Goal: Information Seeking & Learning: Find specific fact

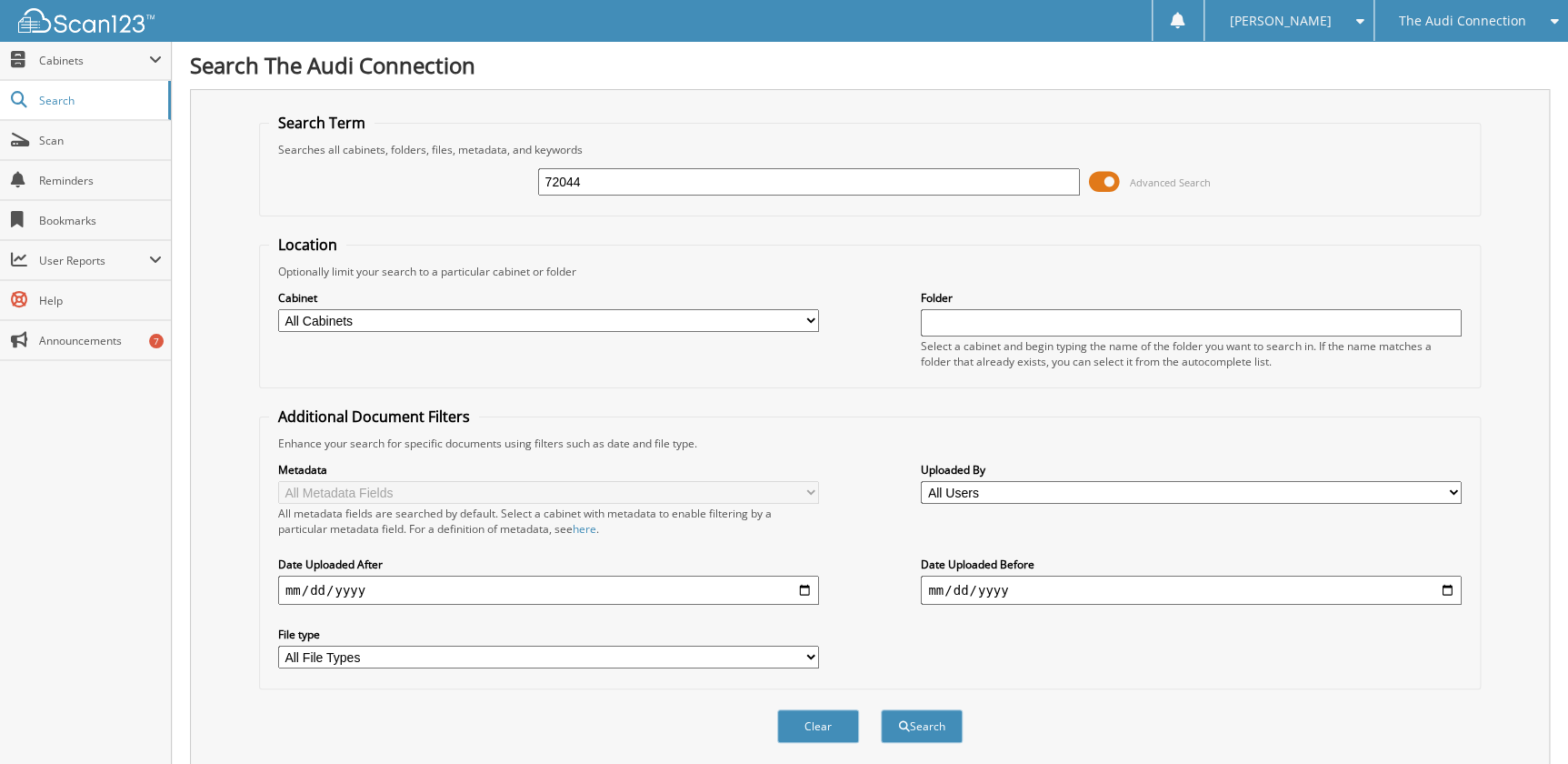
type input "72044"
click at [881, 709] on button "Search" at bounding box center [922, 726] width 81 height 33
click at [1104, 179] on span at bounding box center [1103, 182] width 31 height 27
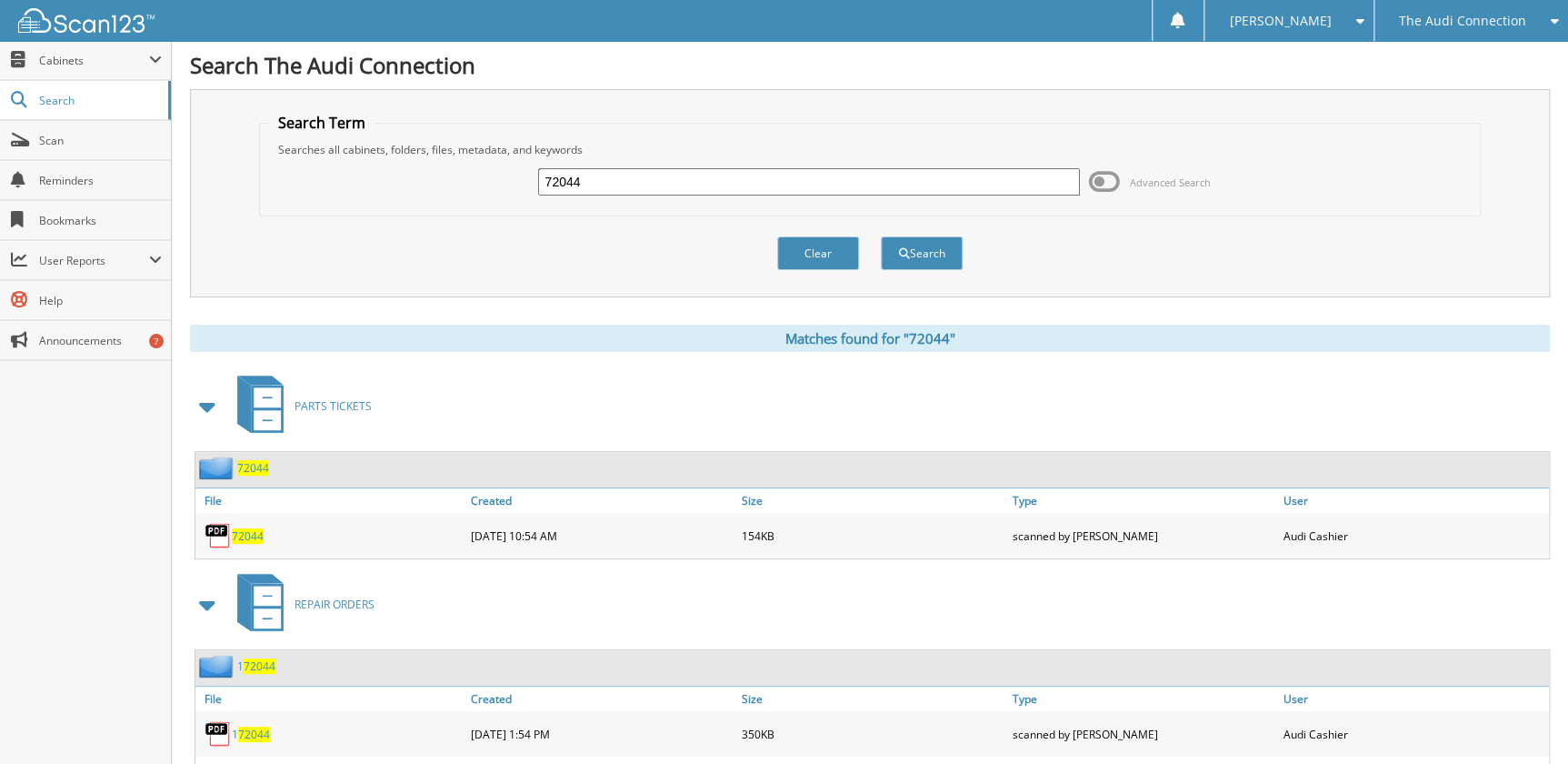
drag, startPoint x: 603, startPoint y: 177, endPoint x: 591, endPoint y: 181, distance: 12.6
click at [592, 178] on input "72044" at bounding box center [808, 182] width 541 height 27
click at [254, 530] on span "72044" at bounding box center [247, 536] width 31 height 16
drag, startPoint x: 588, startPoint y: 177, endPoint x: 424, endPoint y: 218, distance: 169.0
click at [428, 218] on form "Search Term Searches all cabinets, folders, files, metadata, and keywords 72044…" at bounding box center [870, 201] width 1222 height 177
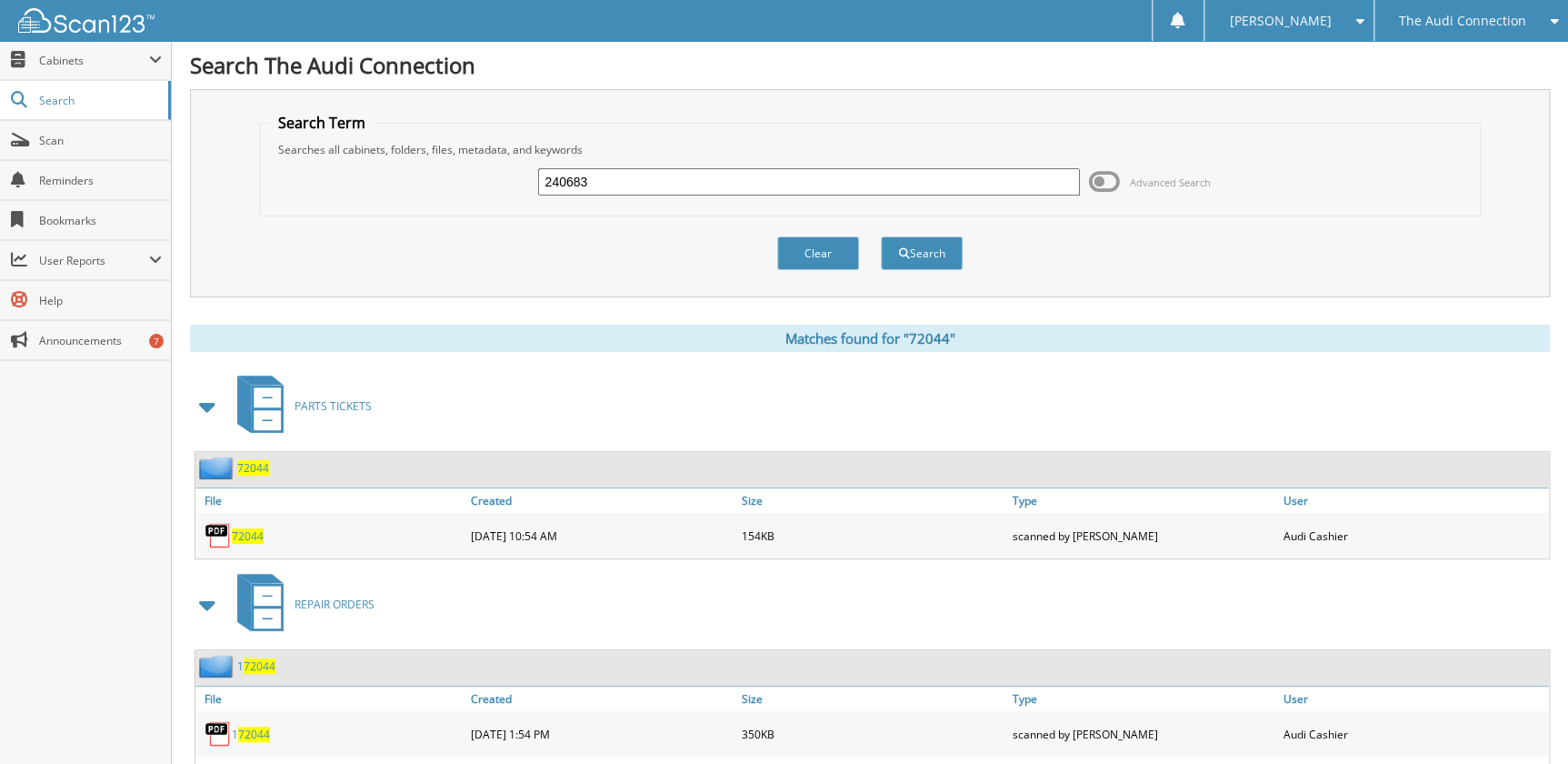
type input "240683"
click at [881, 236] on button "Search" at bounding box center [922, 253] width 81 height 33
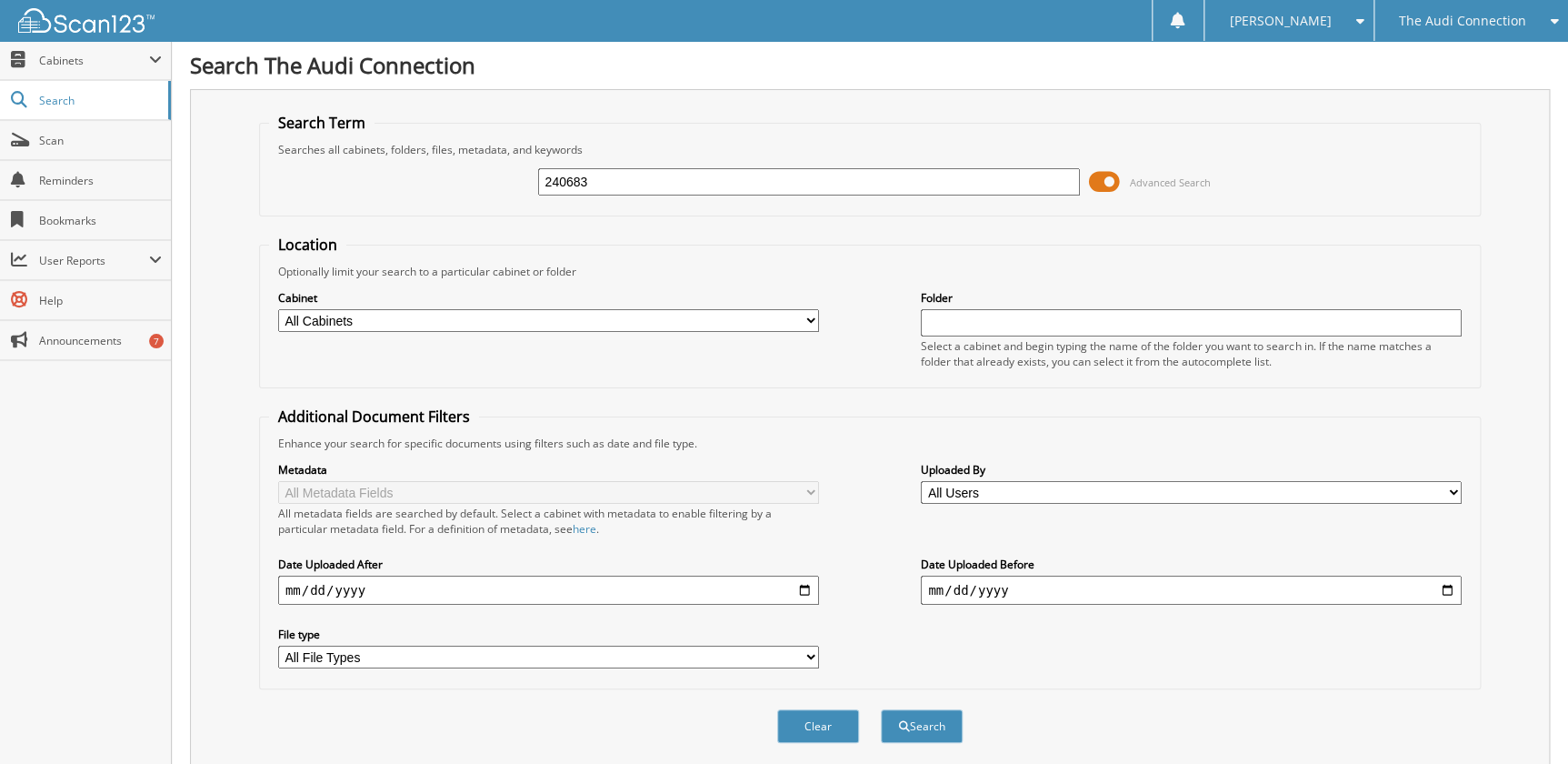
click at [1098, 182] on span at bounding box center [1103, 182] width 31 height 27
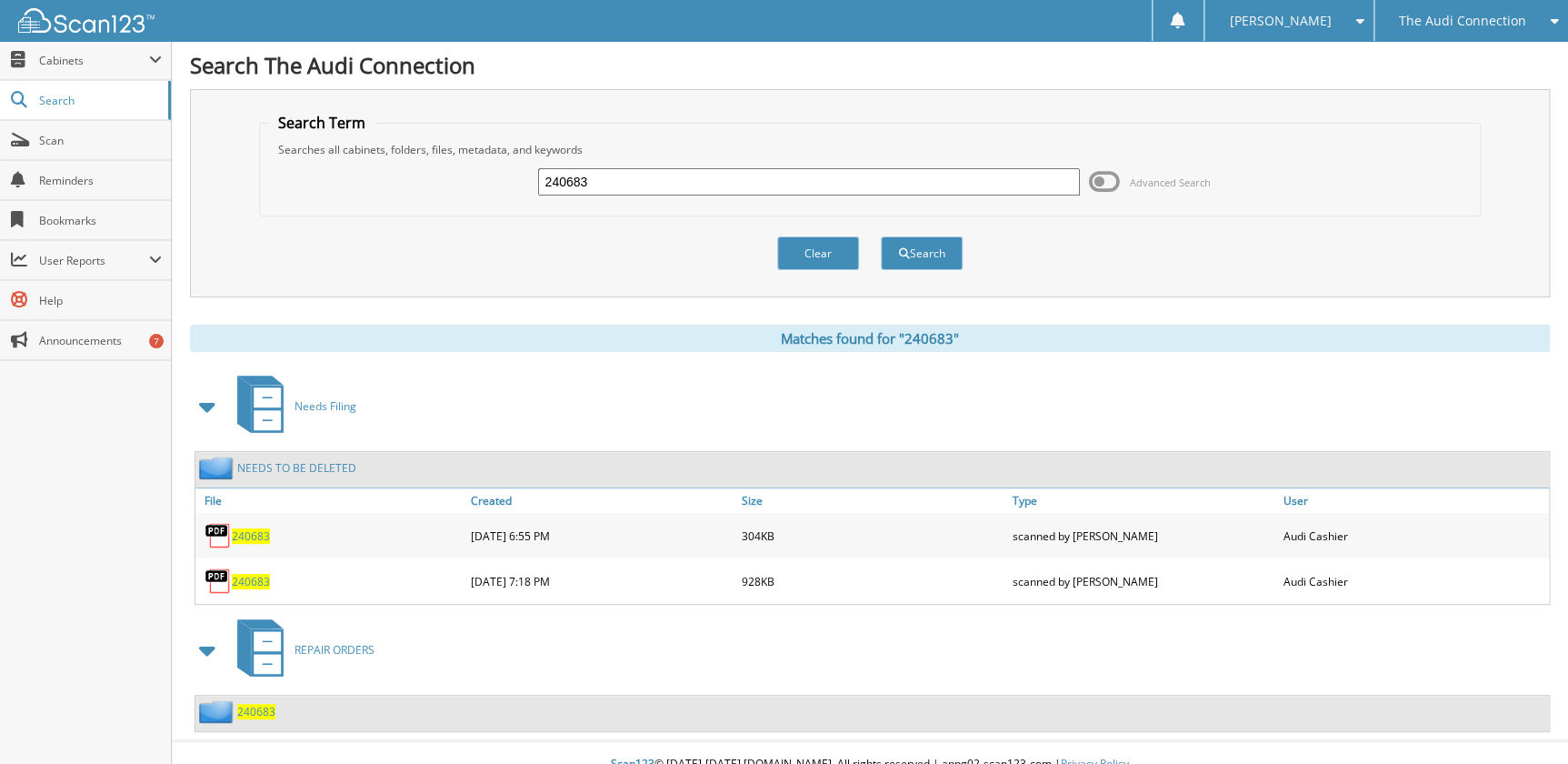
click at [261, 532] on span "240683" at bounding box center [250, 536] width 38 height 16
drag, startPoint x: 600, startPoint y: 182, endPoint x: 356, endPoint y: 188, distance: 244.1
click at [358, 189] on div "240683 Advanced Search" at bounding box center [870, 182] width 1201 height 49
type input "76802"
click at [881, 236] on button "Search" at bounding box center [922, 253] width 81 height 33
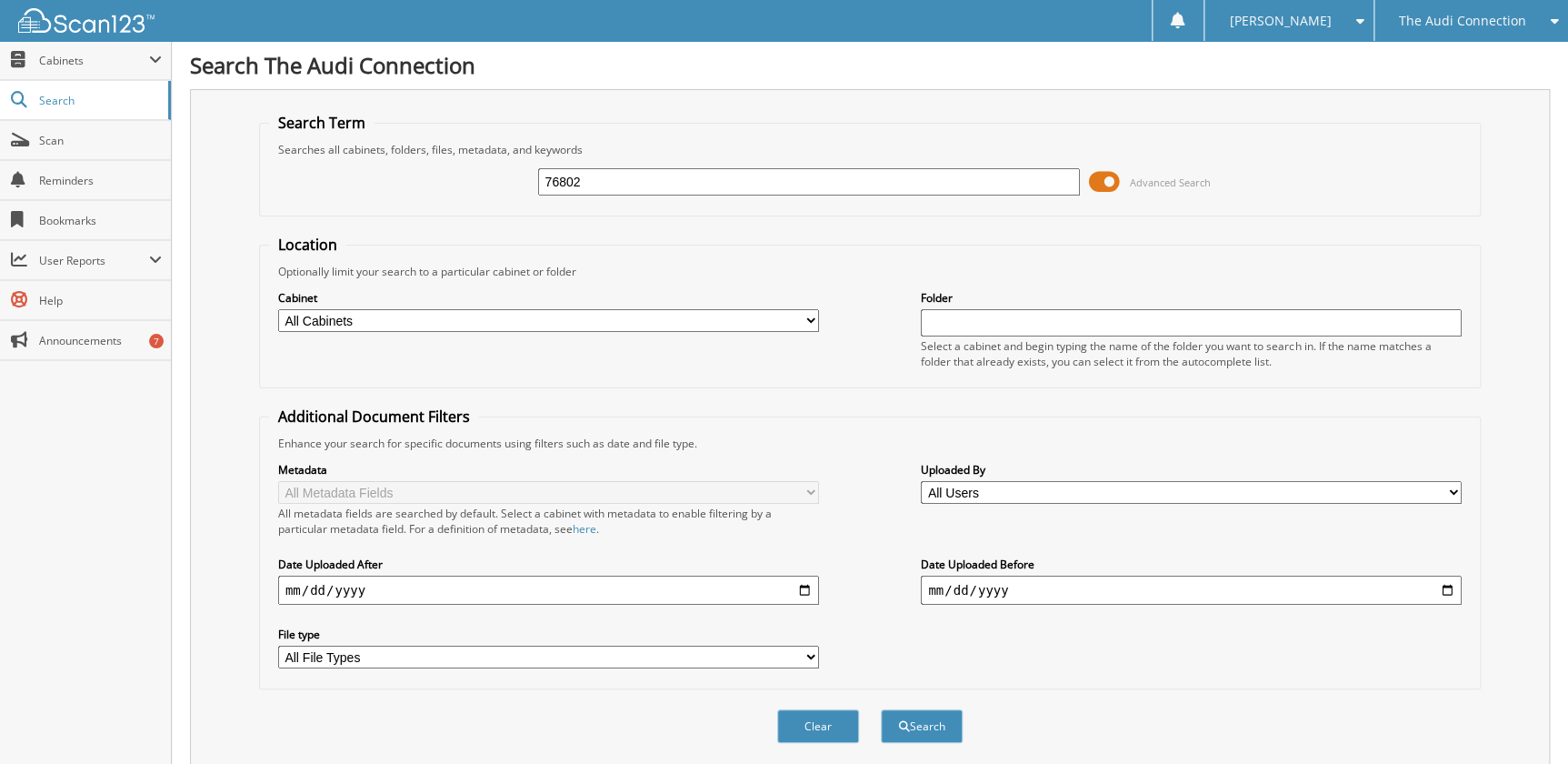
click at [1109, 169] on span at bounding box center [1103, 182] width 31 height 27
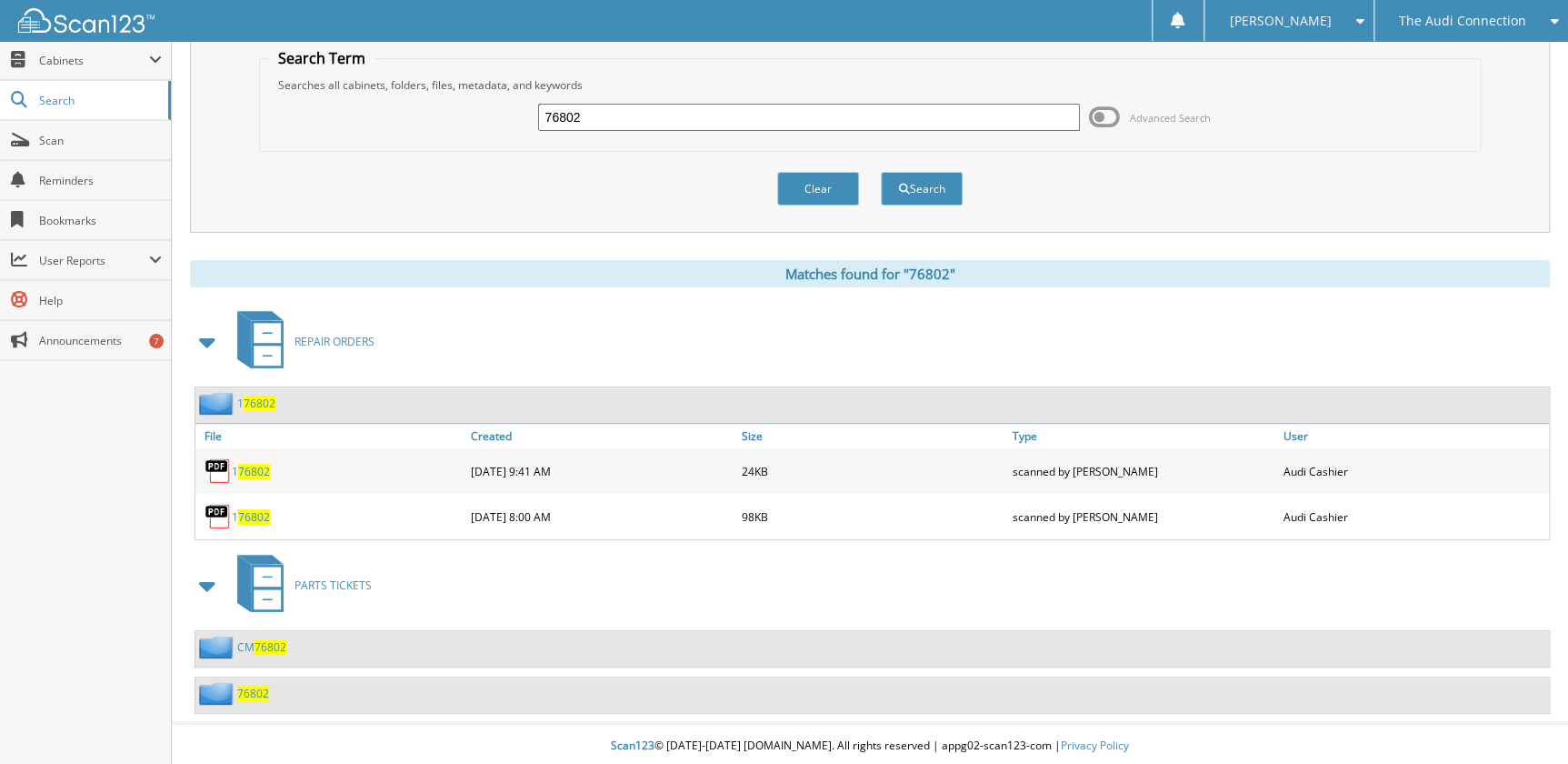
scroll to position [65, 0]
click at [252, 690] on span "76802" at bounding box center [253, 693] width 31 height 16
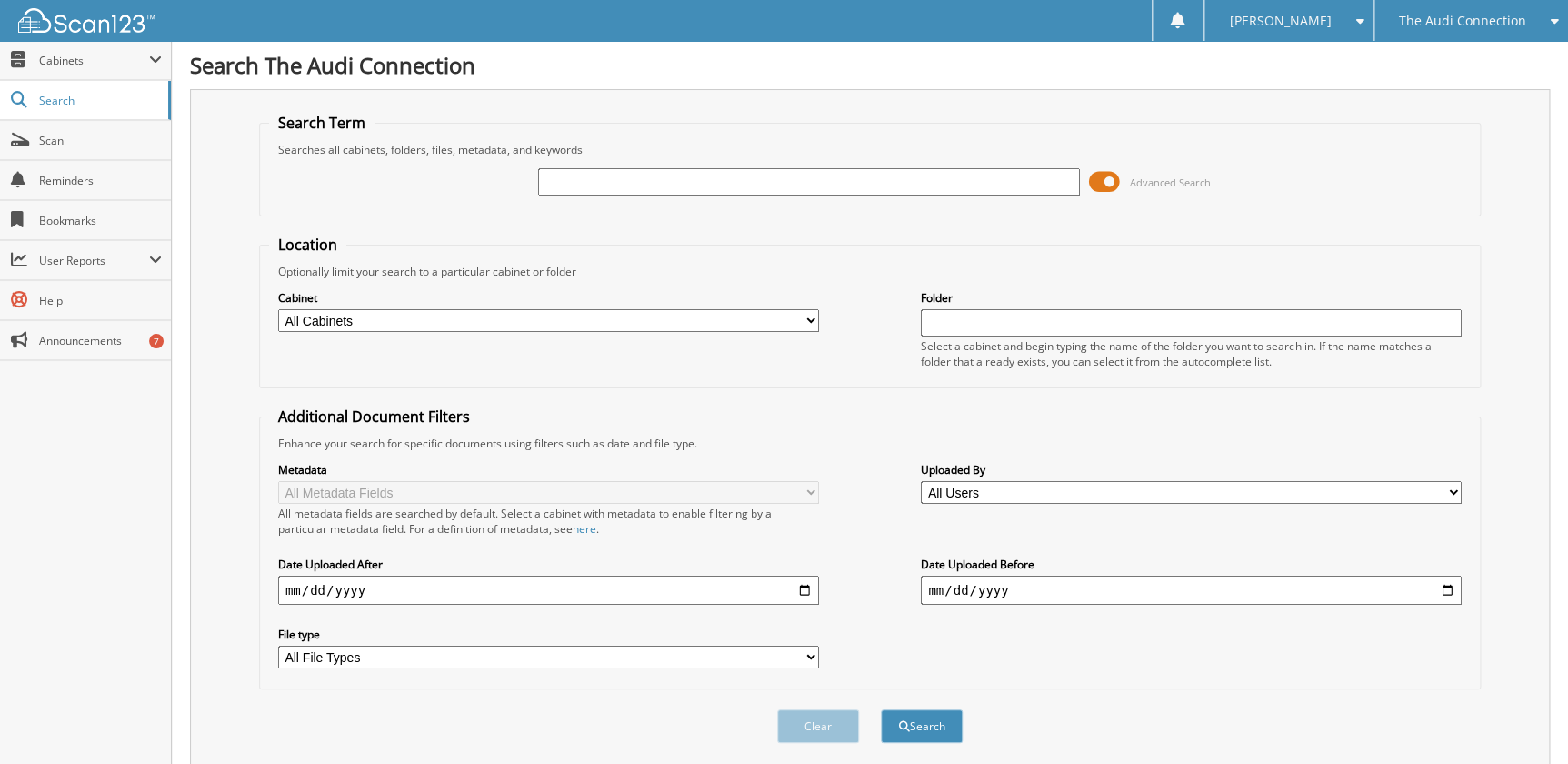
click at [1102, 174] on span at bounding box center [1103, 182] width 31 height 27
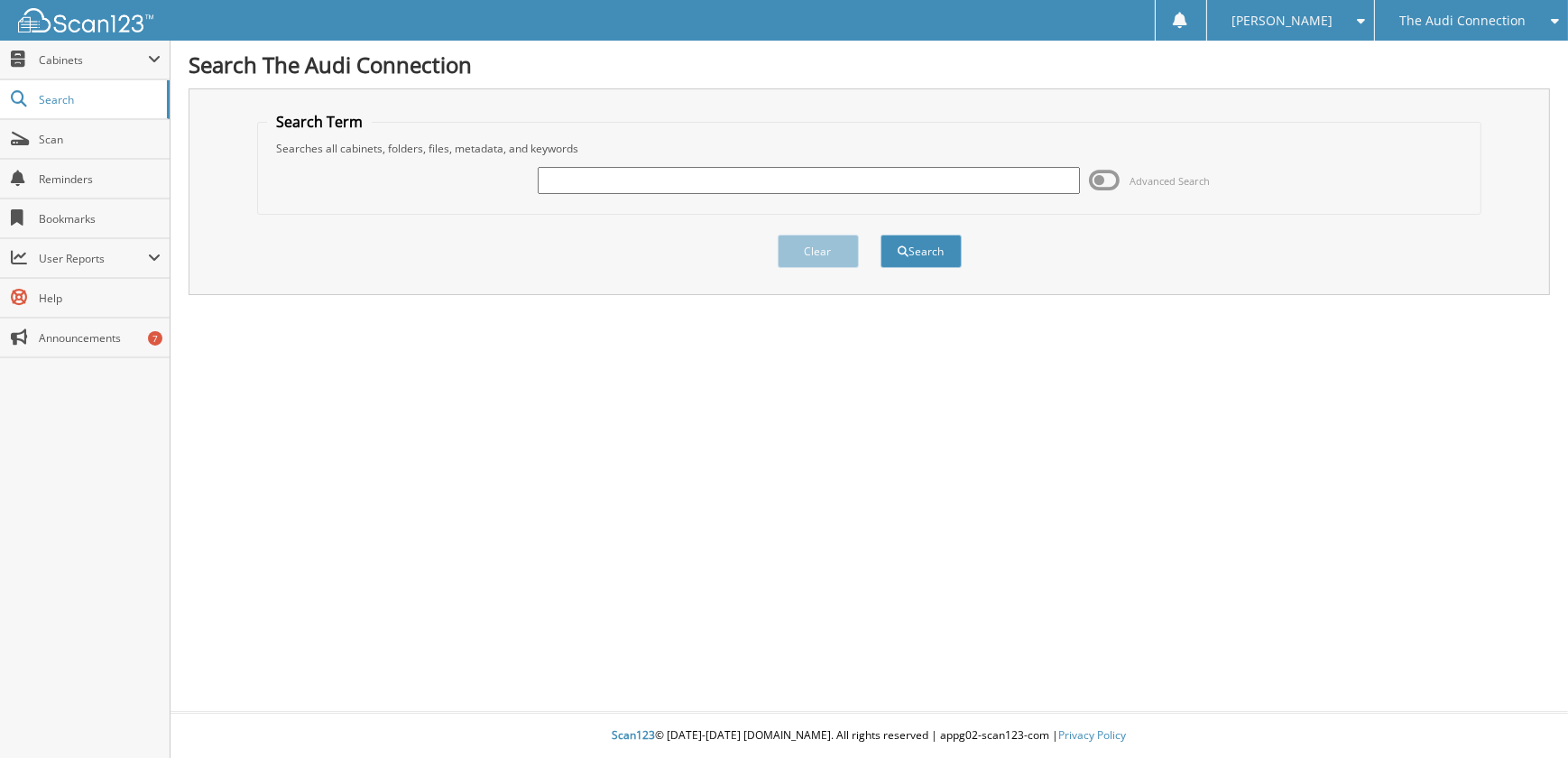
click at [603, 179] on input "text" at bounding box center [807, 180] width 541 height 27
type input "80931"
click at [880, 234] on button "Search" at bounding box center [920, 251] width 81 height 33
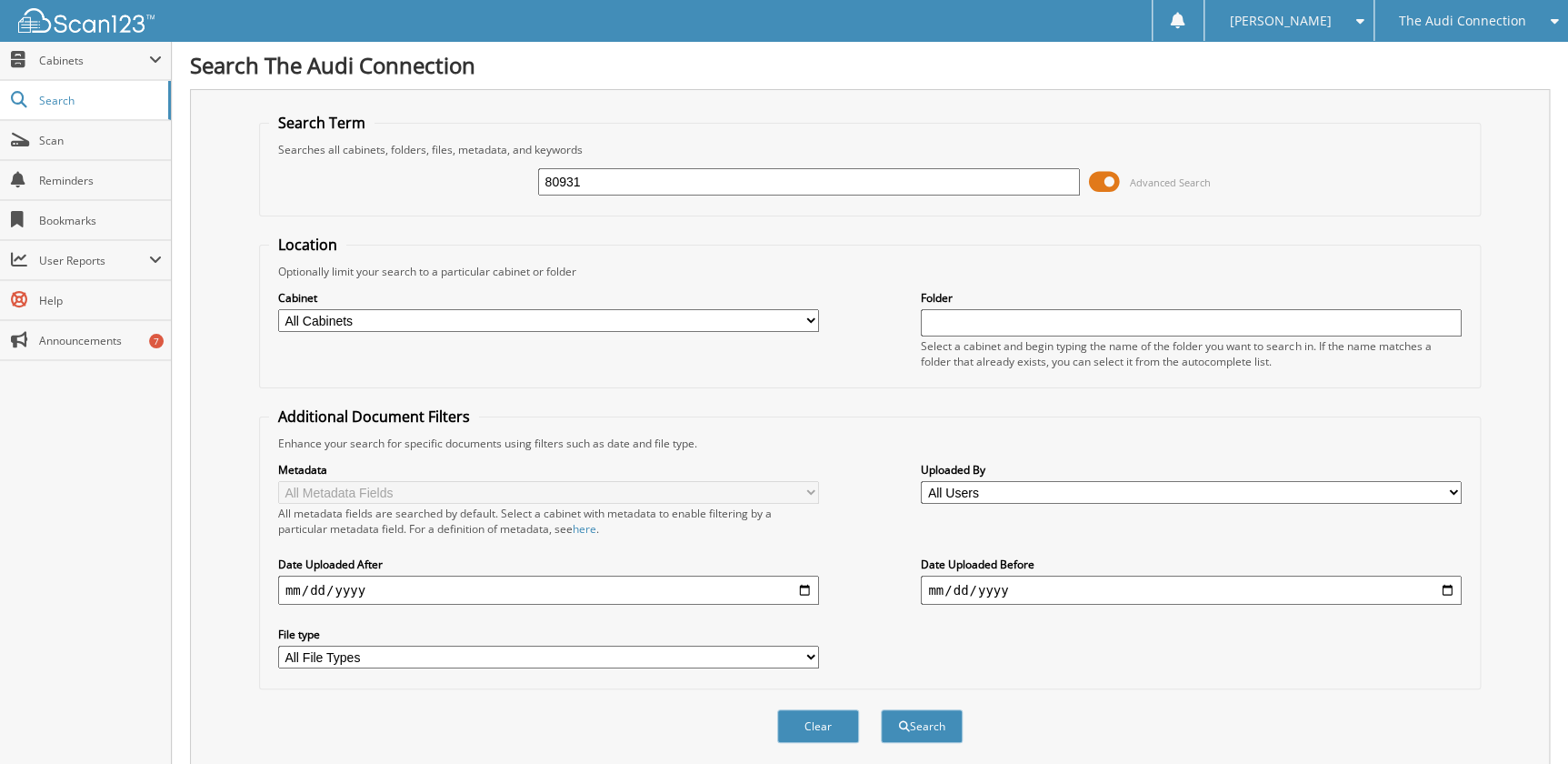
click at [1101, 173] on span at bounding box center [1103, 182] width 31 height 27
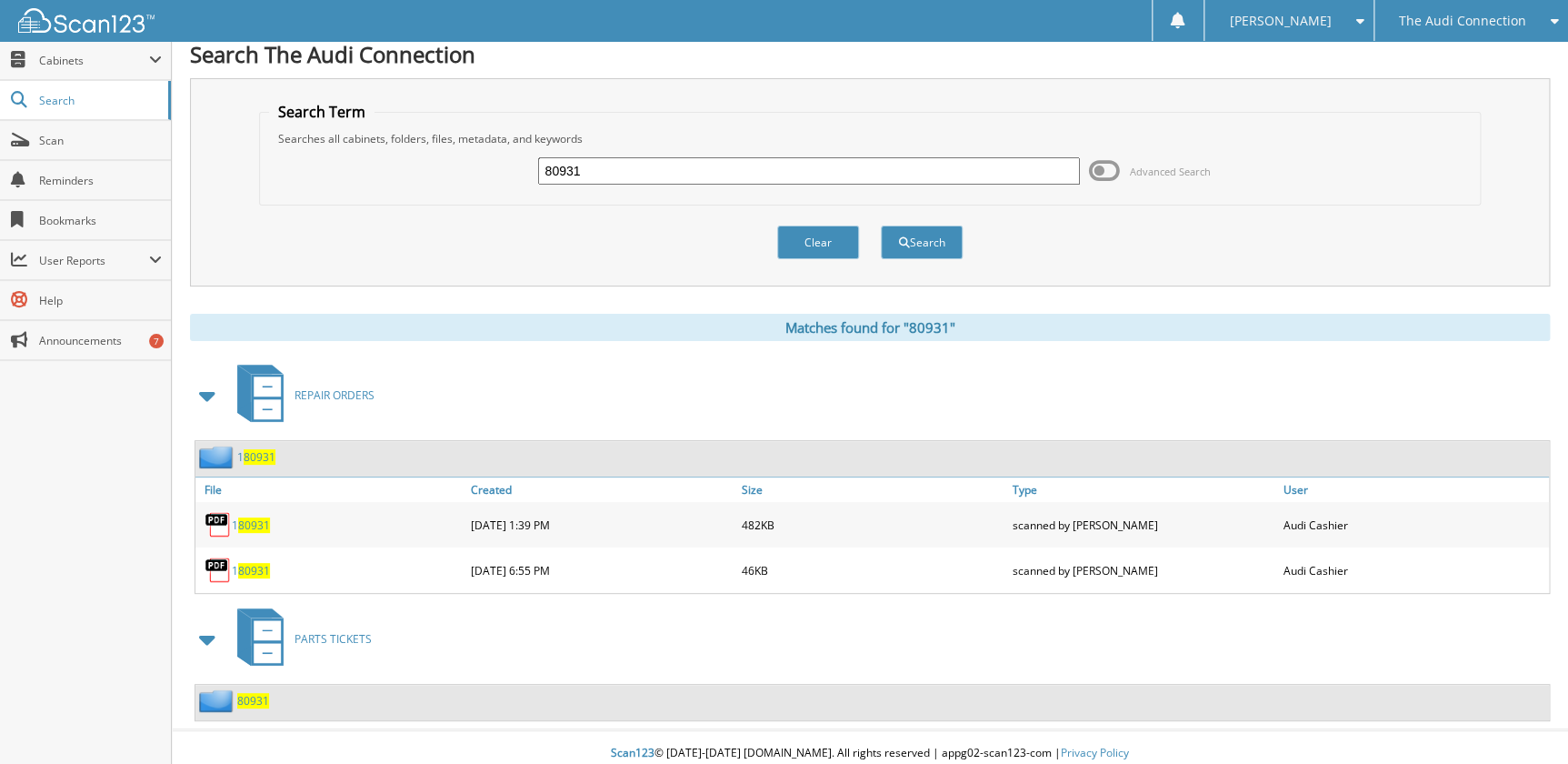
scroll to position [19, 0]
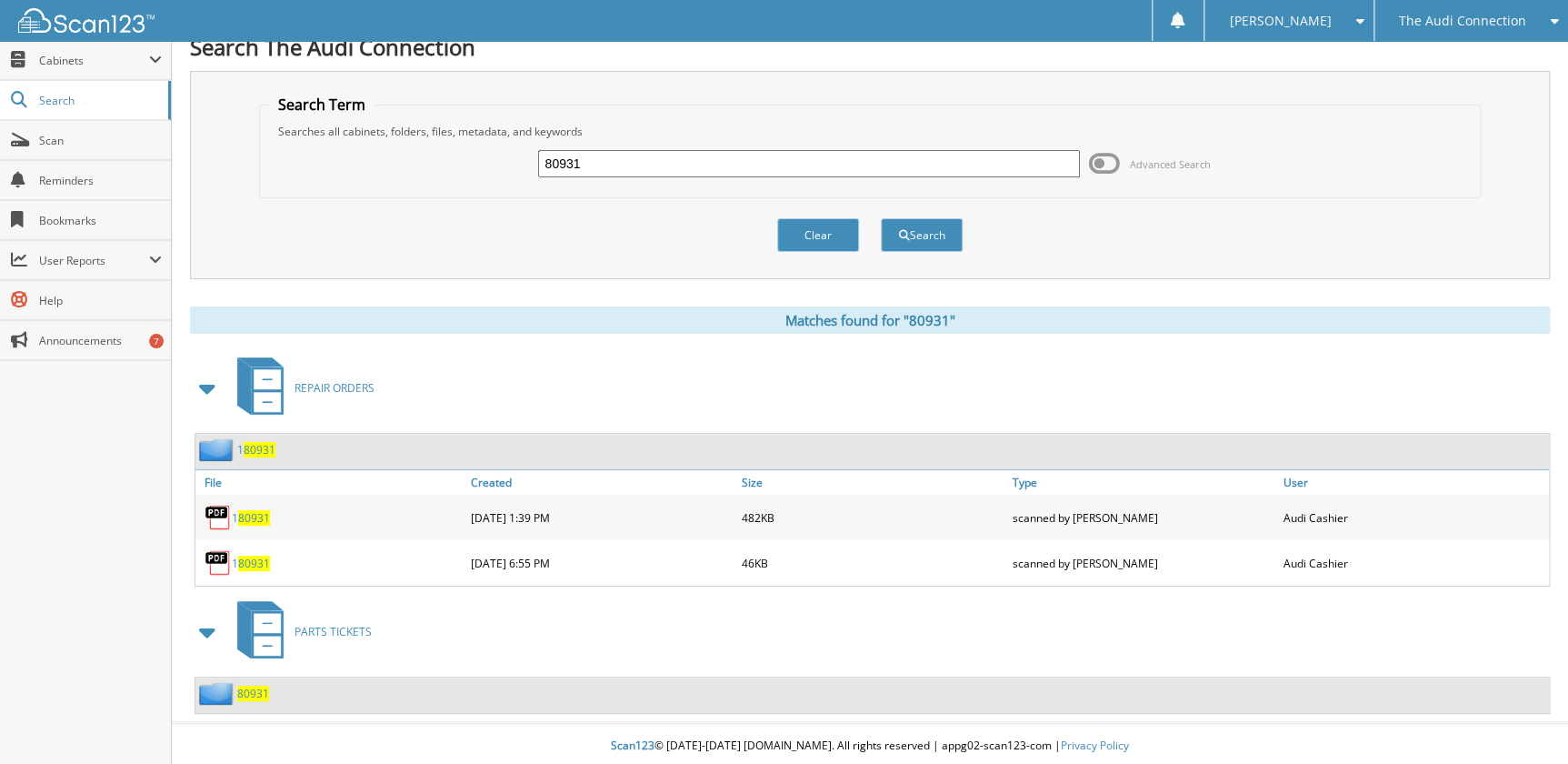
click at [243, 695] on span "80931" at bounding box center [253, 693] width 31 height 16
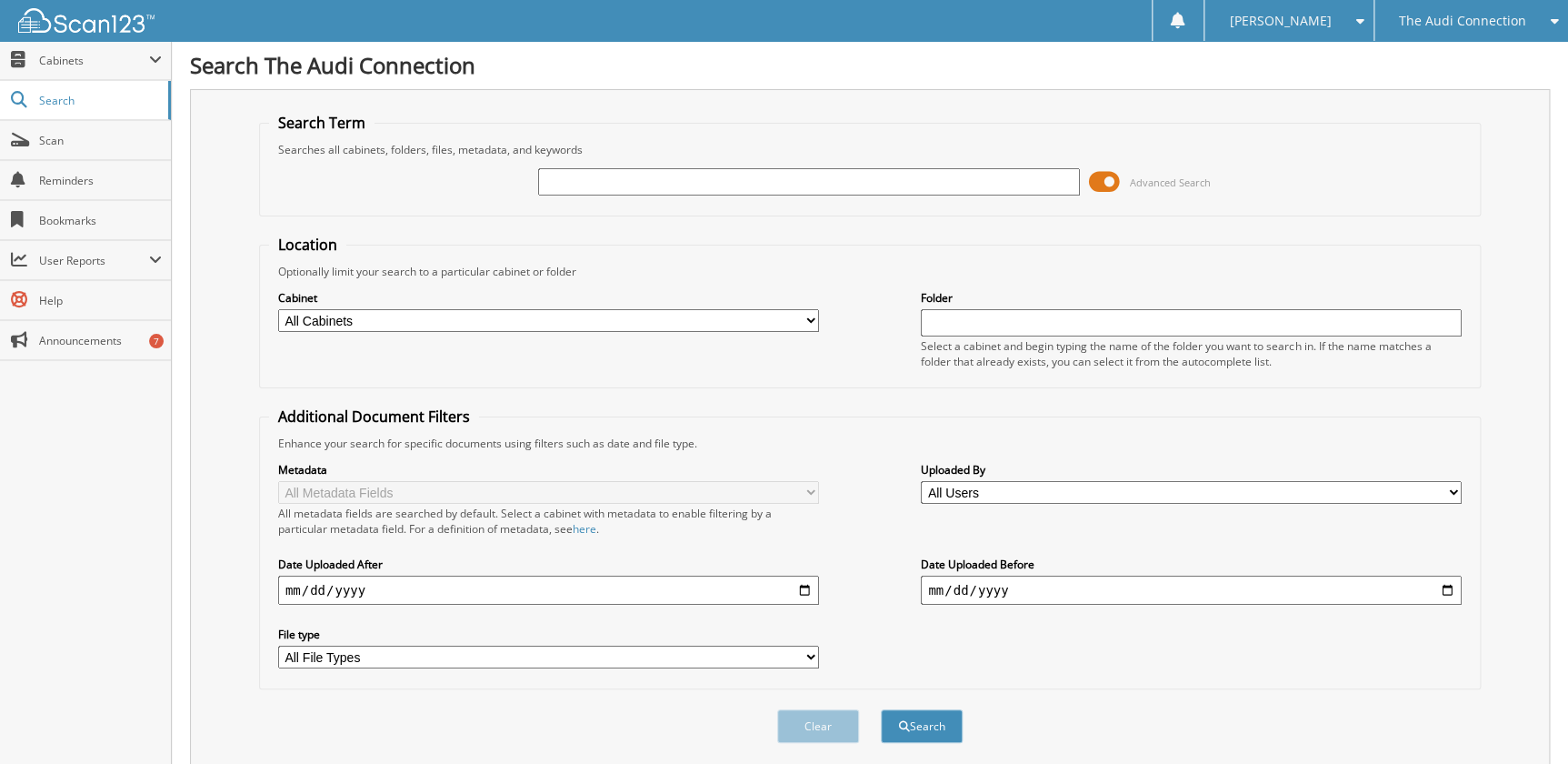
click at [1095, 178] on span at bounding box center [1103, 182] width 31 height 27
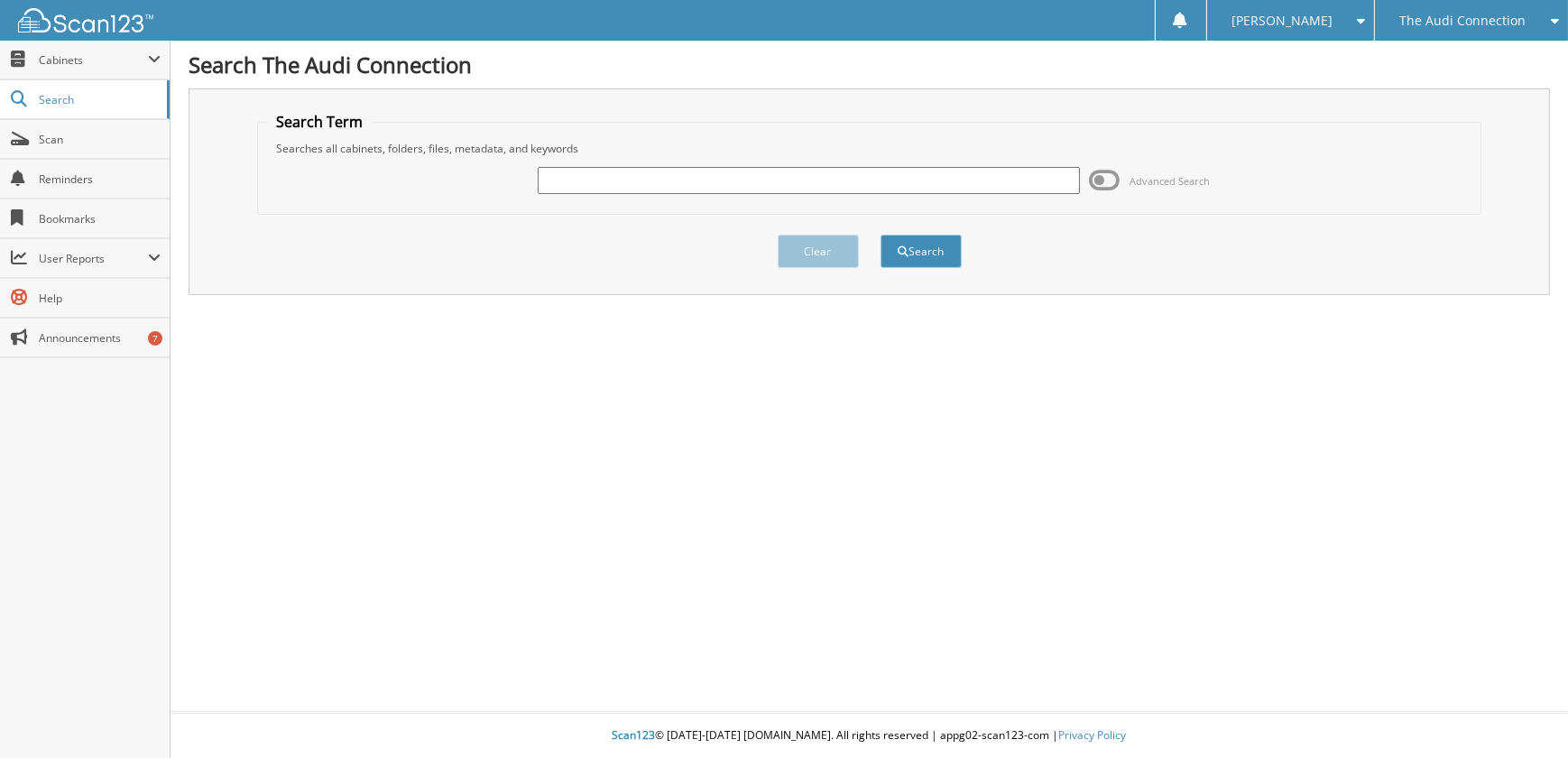
click at [623, 178] on input "text" at bounding box center [807, 180] width 541 height 27
type input "80914"
click at [880, 234] on button "Search" at bounding box center [920, 251] width 81 height 33
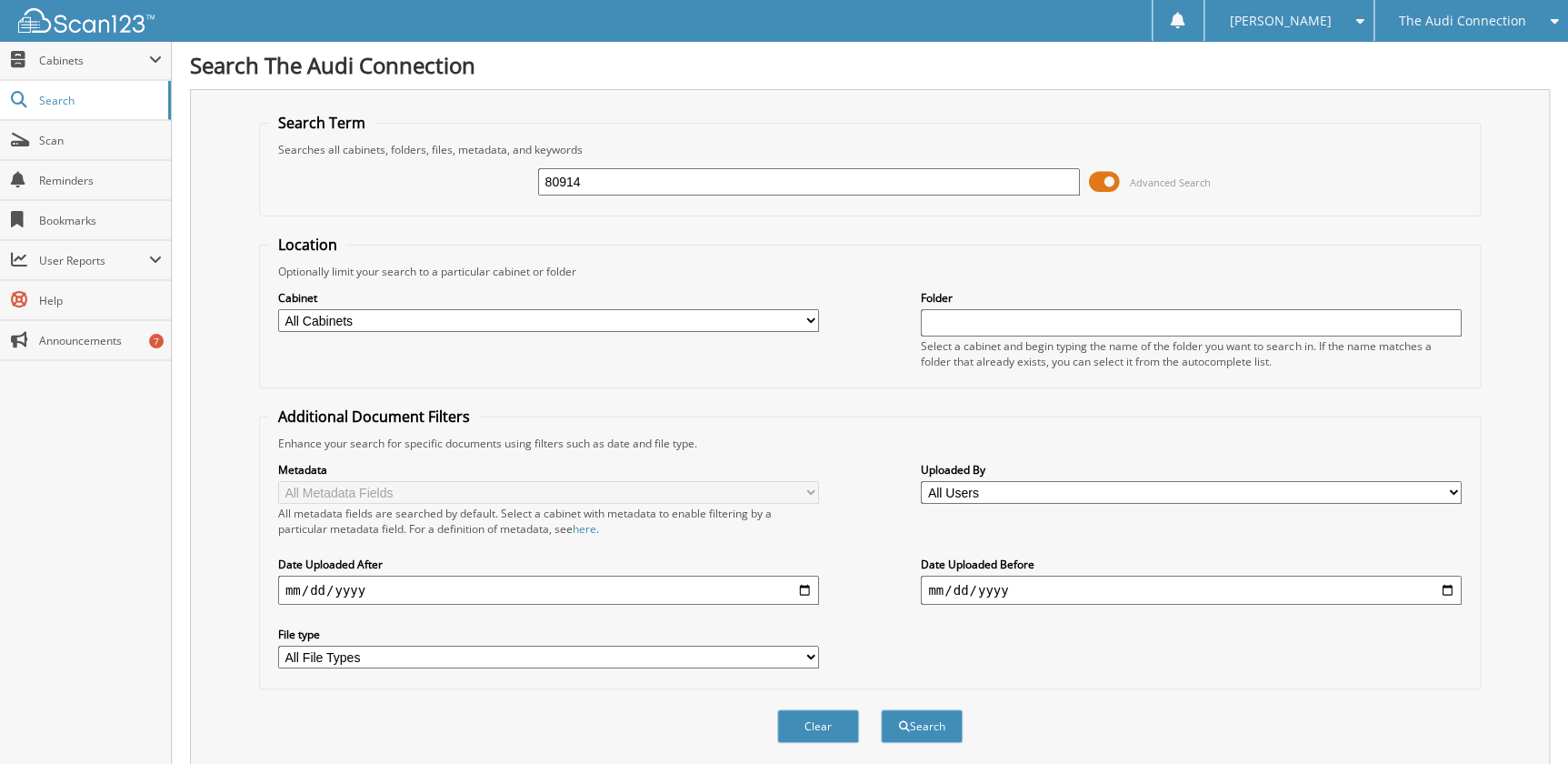
click at [1113, 184] on span at bounding box center [1103, 182] width 31 height 27
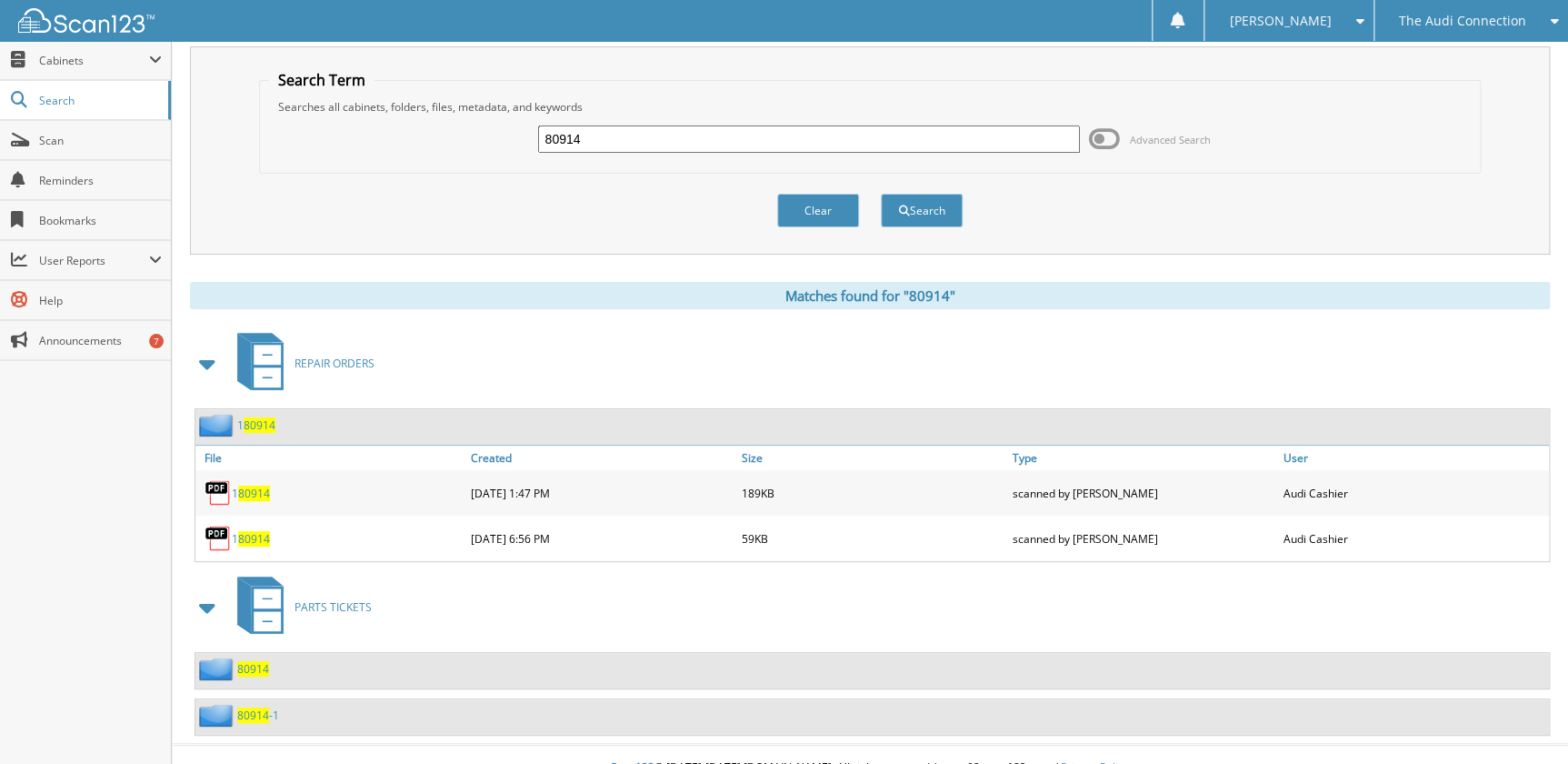
scroll to position [65, 0]
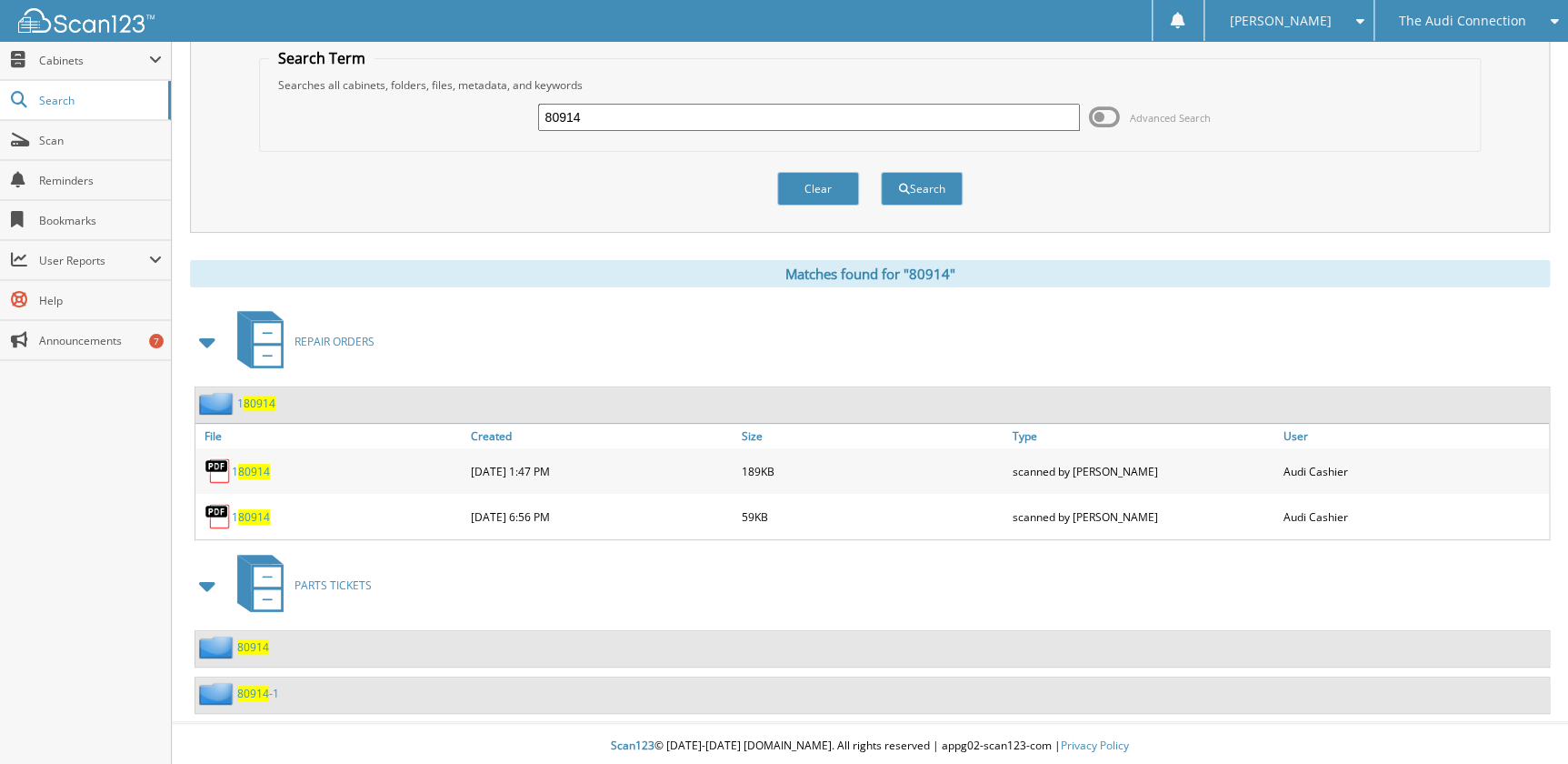
click at [240, 639] on span "80914" at bounding box center [253, 646] width 31 height 16
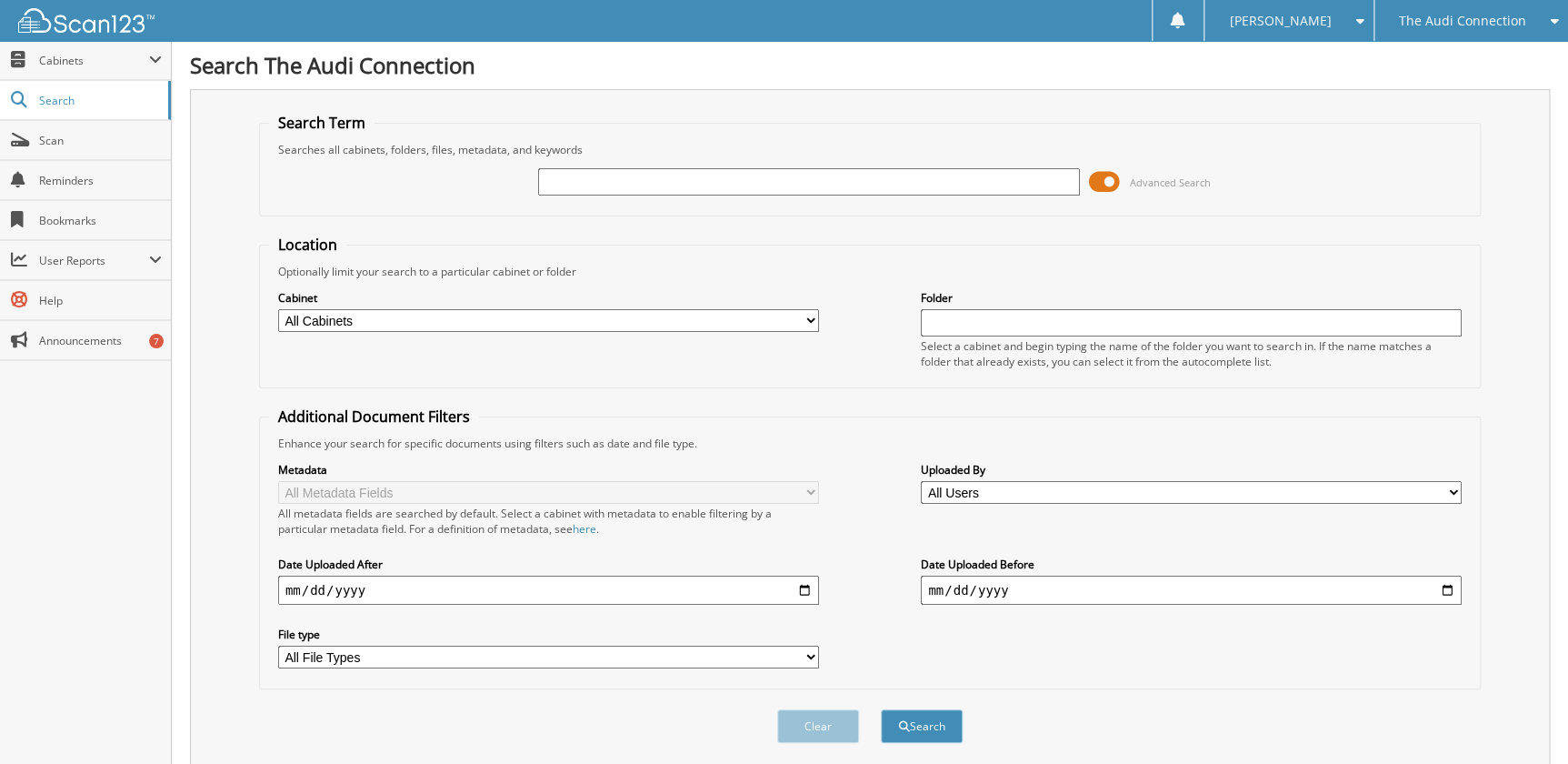
drag, startPoint x: 1118, startPoint y: 192, endPoint x: 1110, endPoint y: 182, distance: 12.8
click at [1114, 187] on span at bounding box center [1103, 182] width 31 height 27
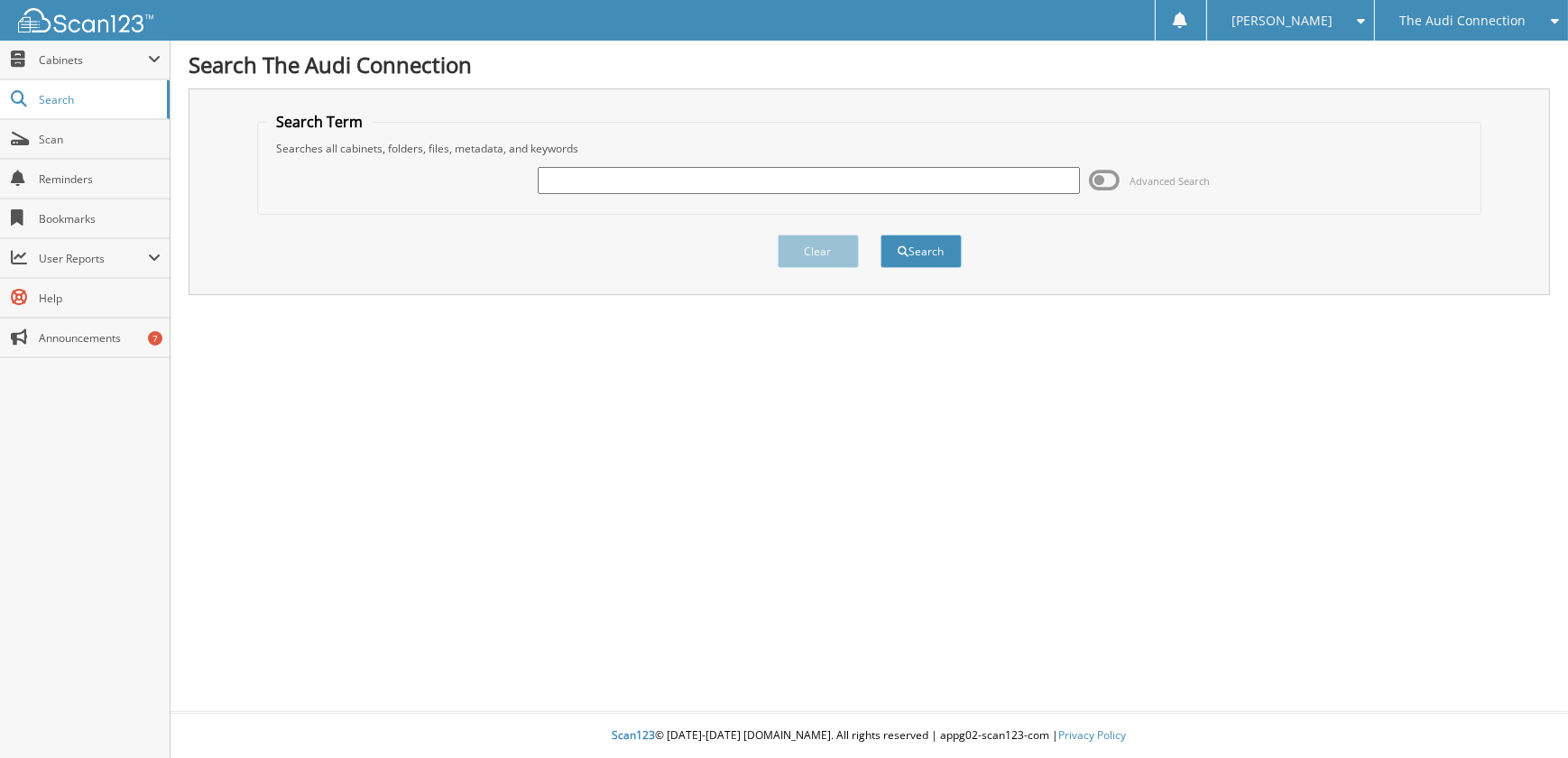
click at [677, 181] on input "text" at bounding box center [807, 180] width 541 height 27
type input "80947"
click at [880, 234] on button "Search" at bounding box center [920, 251] width 81 height 33
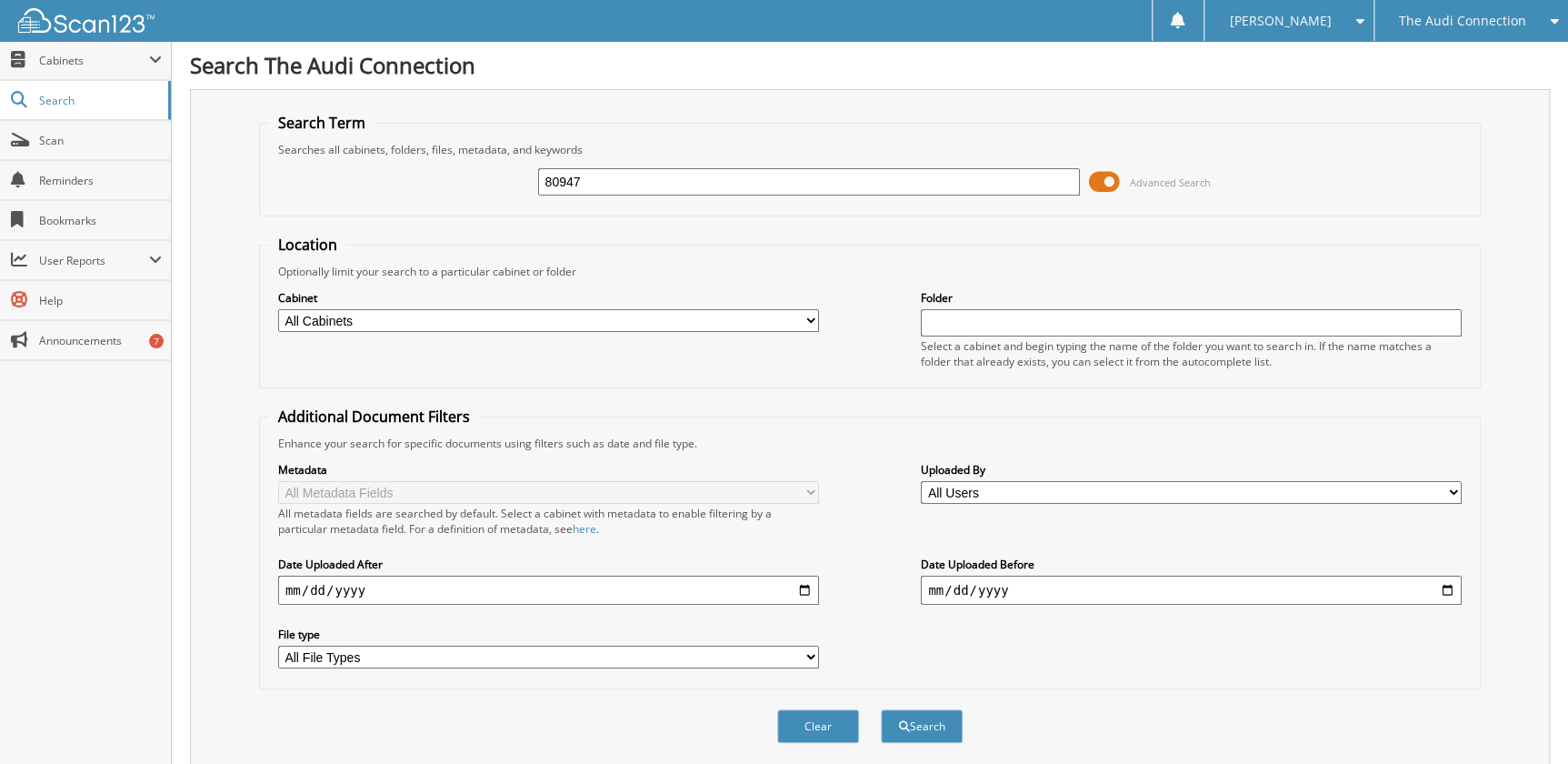
click at [1111, 175] on span at bounding box center [1103, 182] width 31 height 27
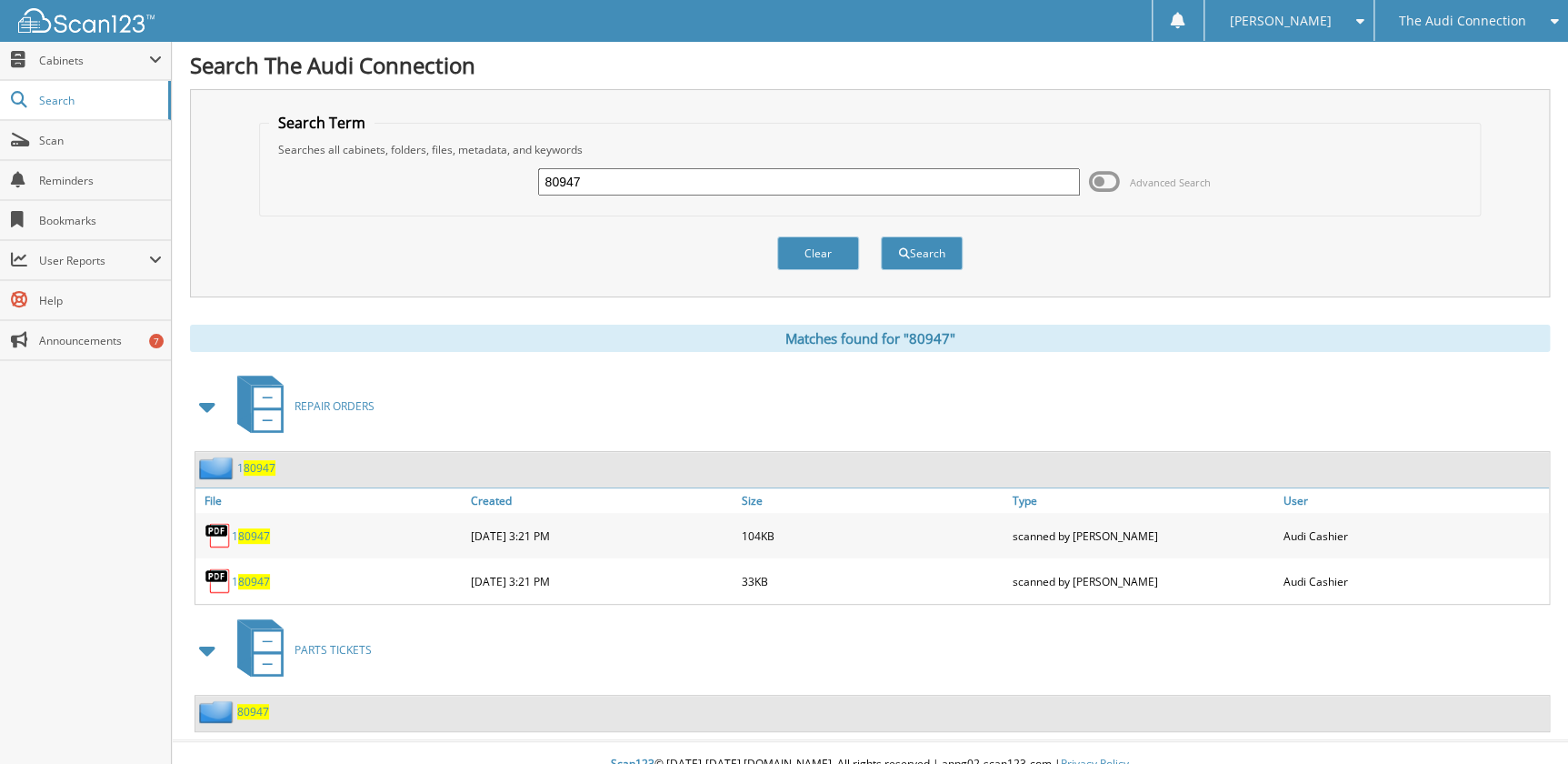
click at [252, 715] on span "80947" at bounding box center [253, 711] width 31 height 16
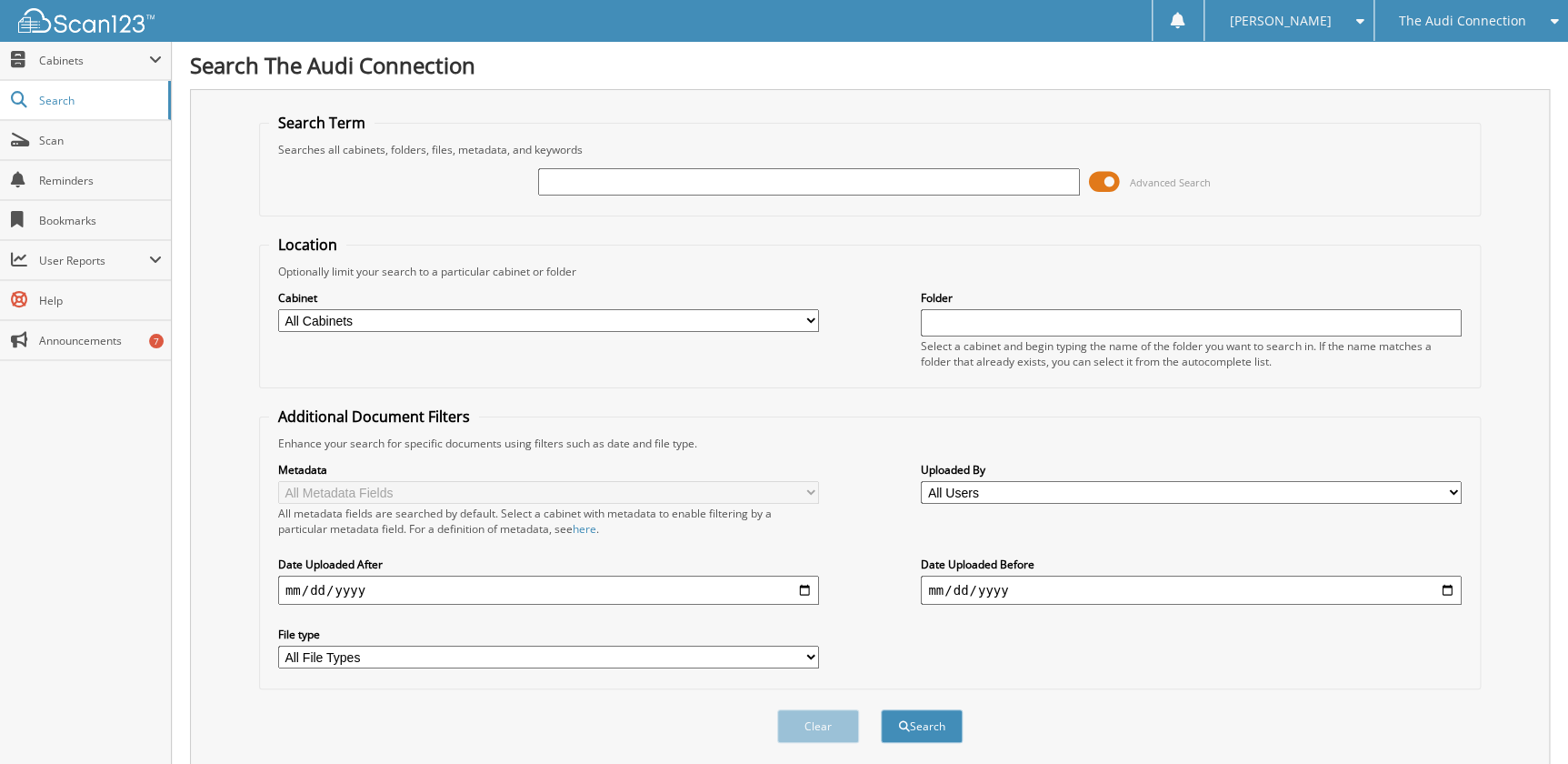
click at [1109, 179] on span at bounding box center [1103, 182] width 31 height 27
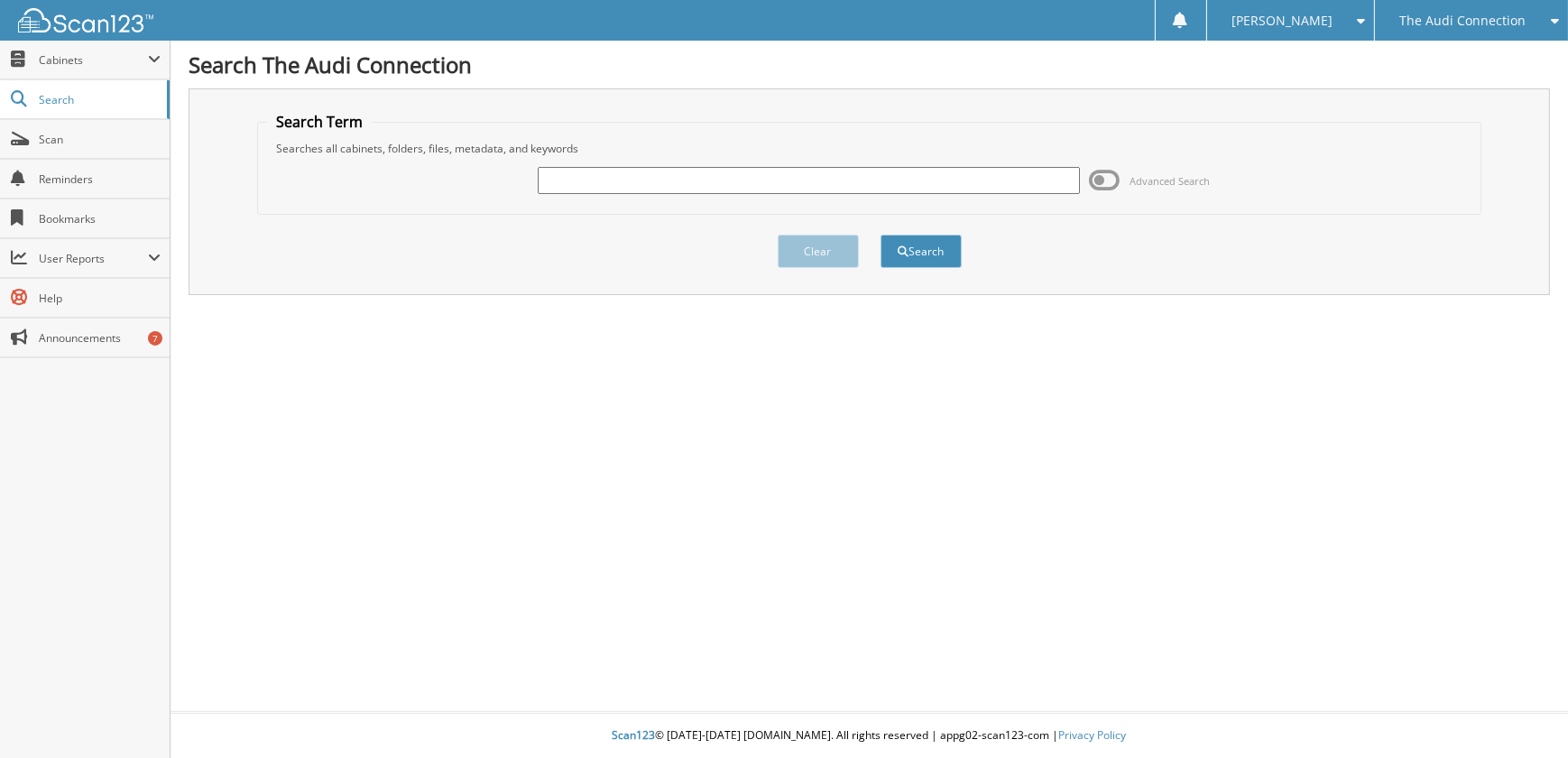
click at [687, 178] on input "text" at bounding box center [807, 180] width 541 height 27
type input "80967"
click at [880, 234] on button "Search" at bounding box center [920, 251] width 81 height 33
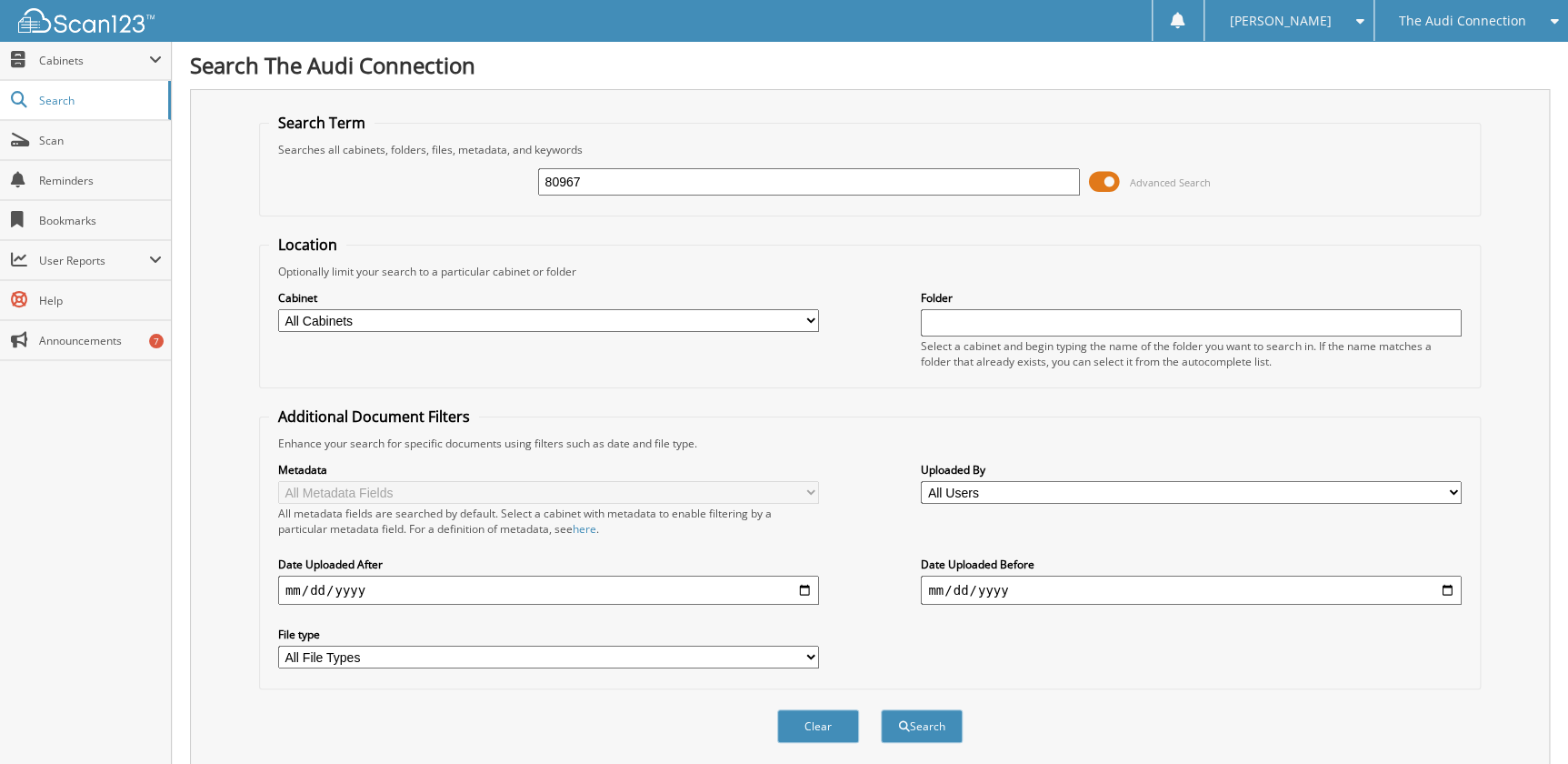
click at [1093, 180] on span at bounding box center [1103, 182] width 31 height 27
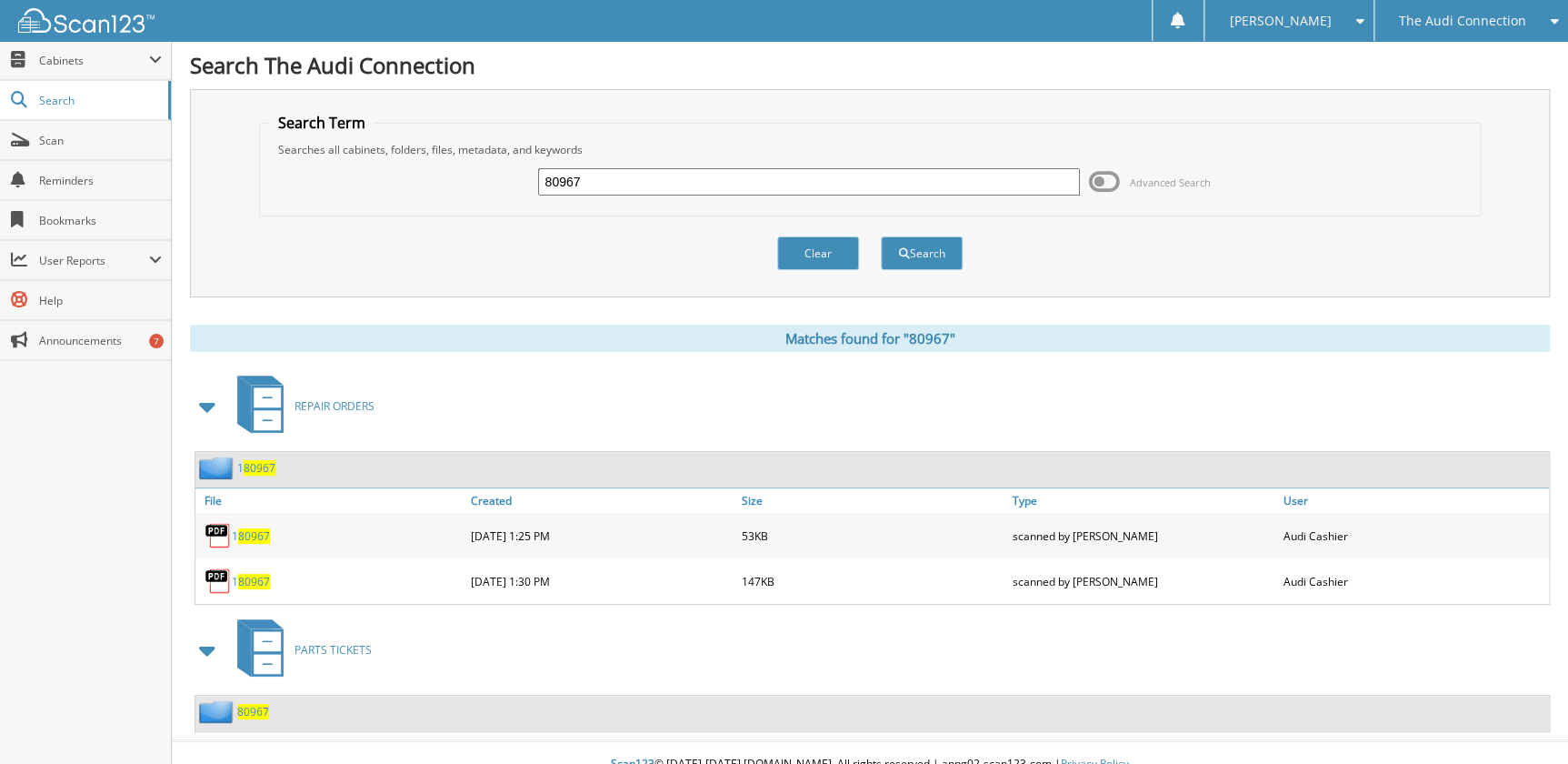
click at [243, 704] on span "80967" at bounding box center [253, 711] width 31 height 16
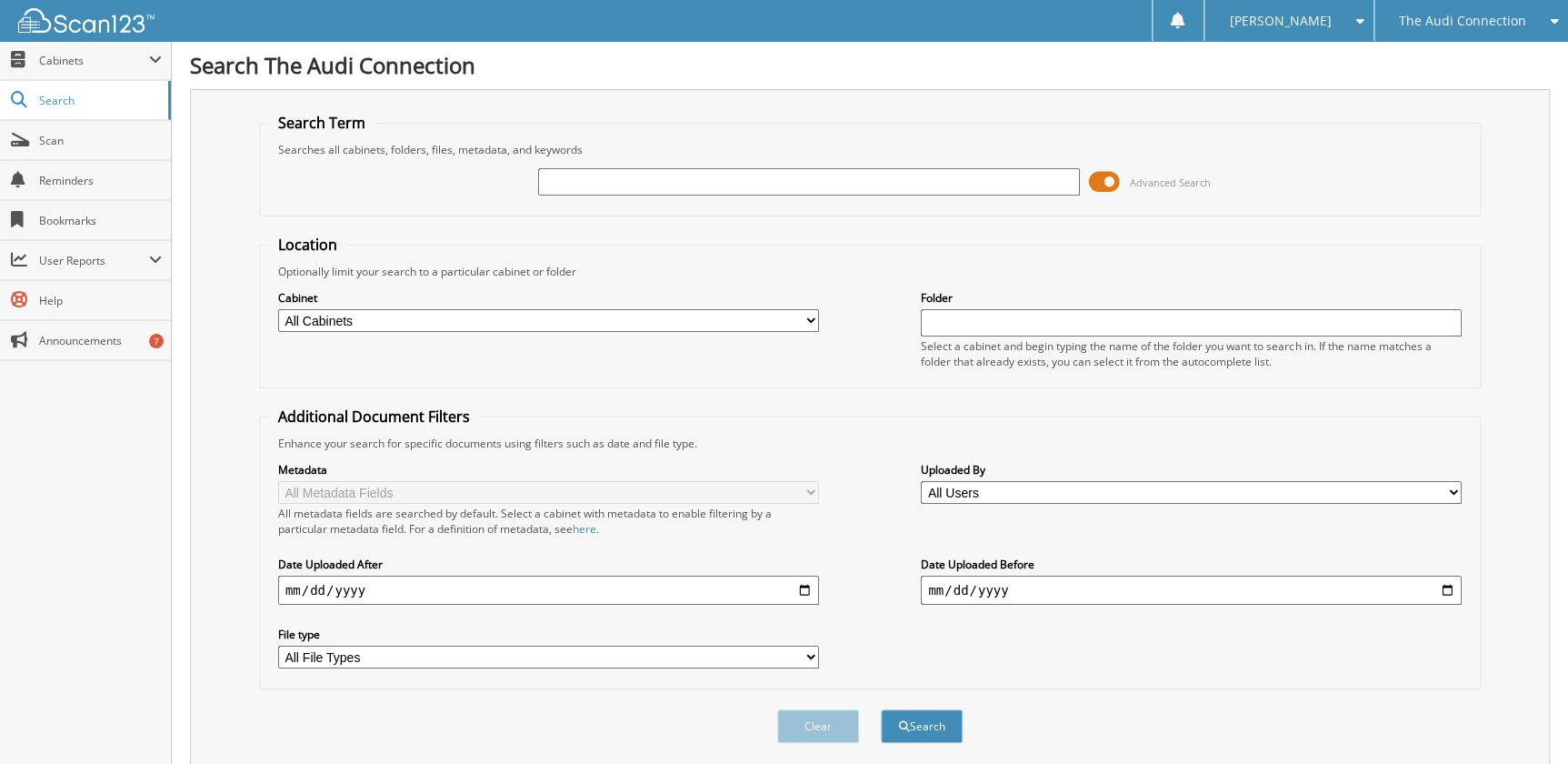
click at [1106, 173] on span at bounding box center [1103, 182] width 31 height 27
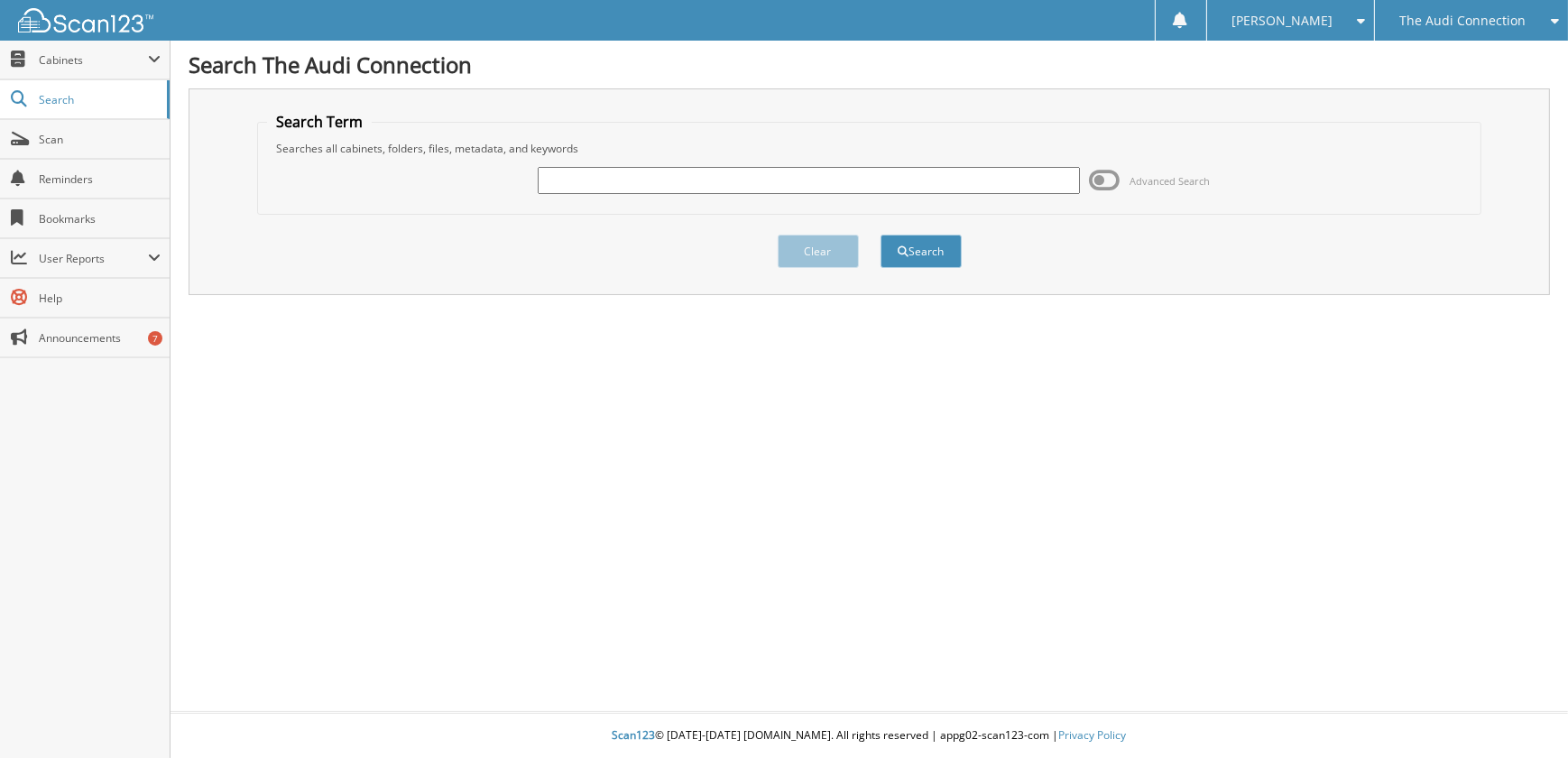
click at [1000, 187] on input "text" at bounding box center [807, 180] width 541 height 27
type input "80976"
click at [880, 234] on button "Search" at bounding box center [920, 251] width 81 height 33
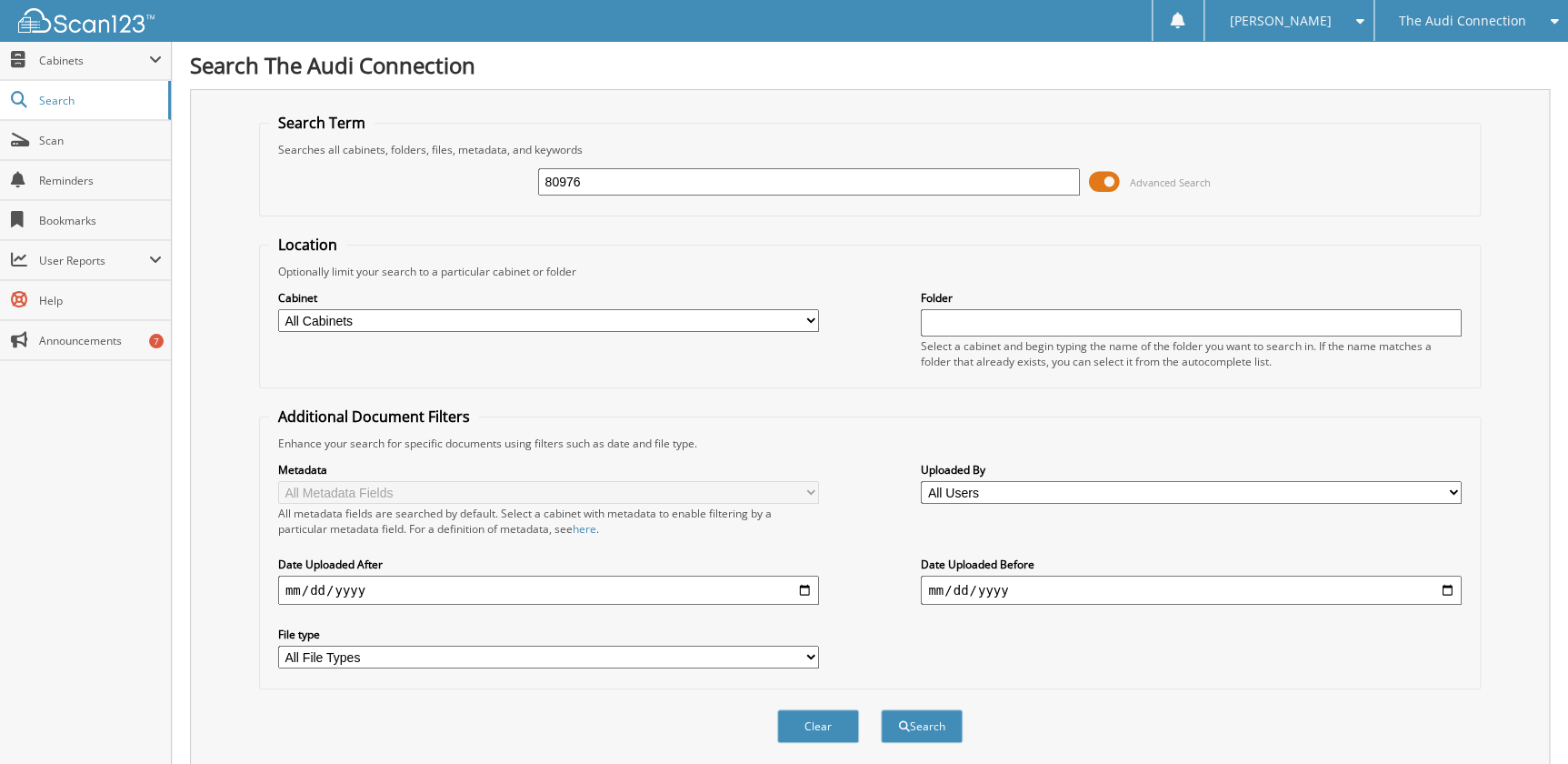
click at [1107, 179] on span at bounding box center [1103, 182] width 31 height 27
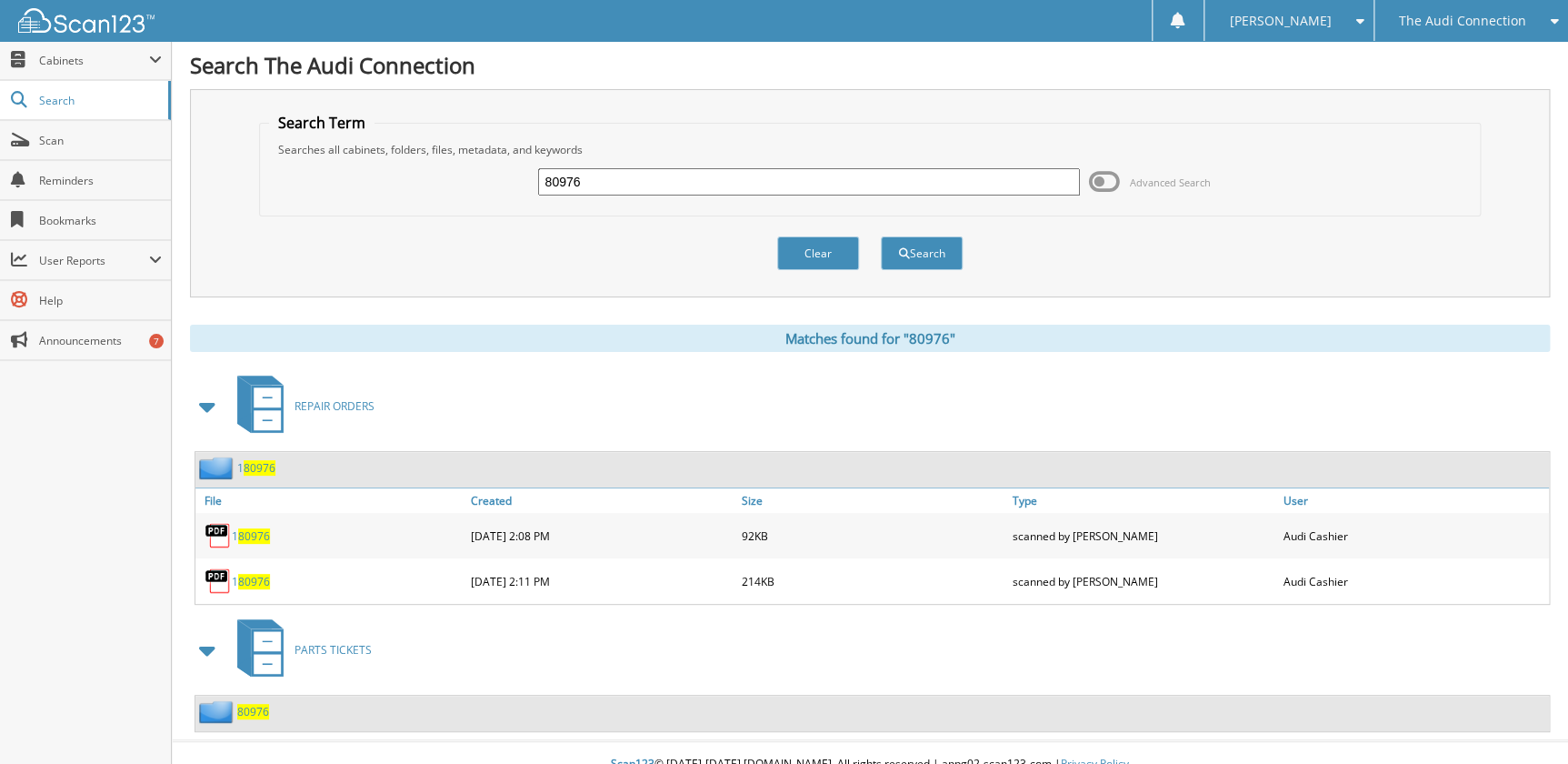
click at [243, 706] on span "80976" at bounding box center [253, 711] width 31 height 16
